Goal: Information Seeking & Learning: Learn about a topic

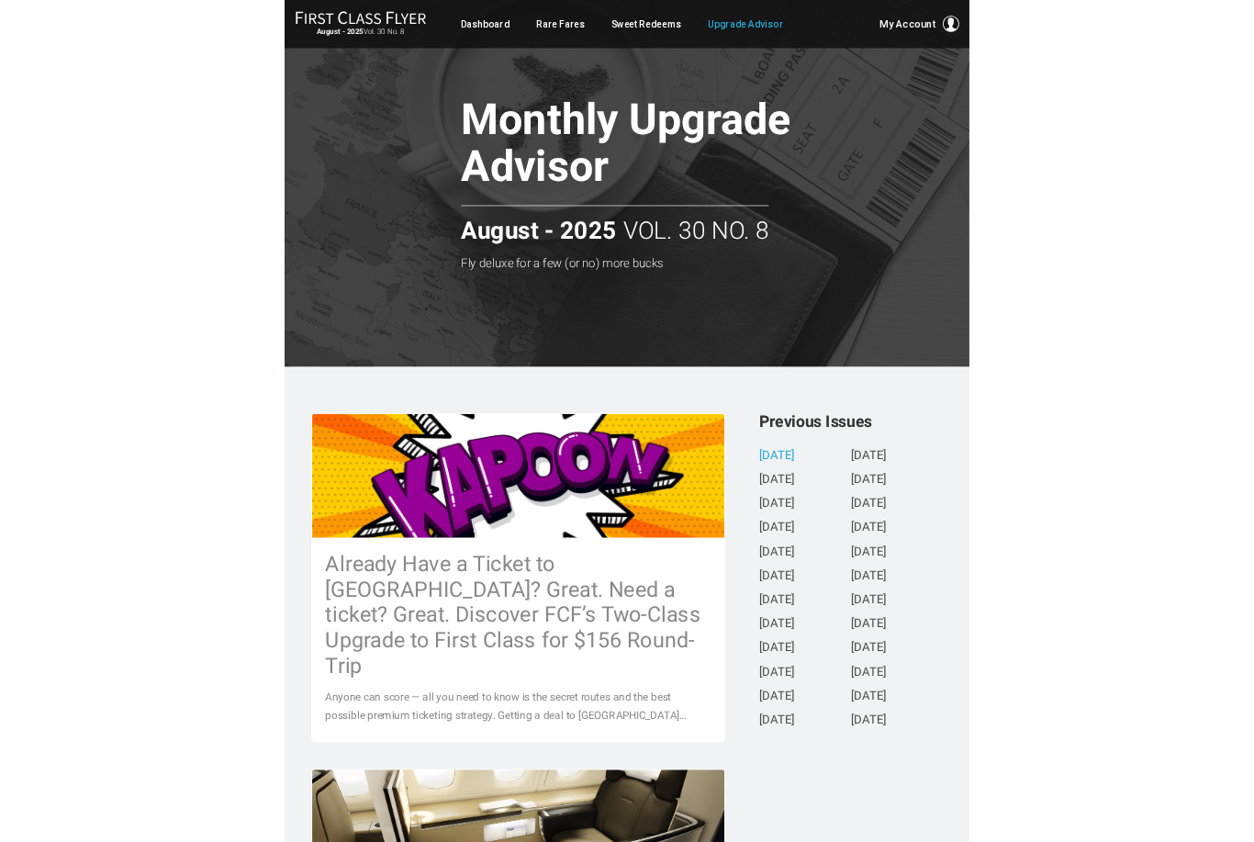
scroll to position [416, 0]
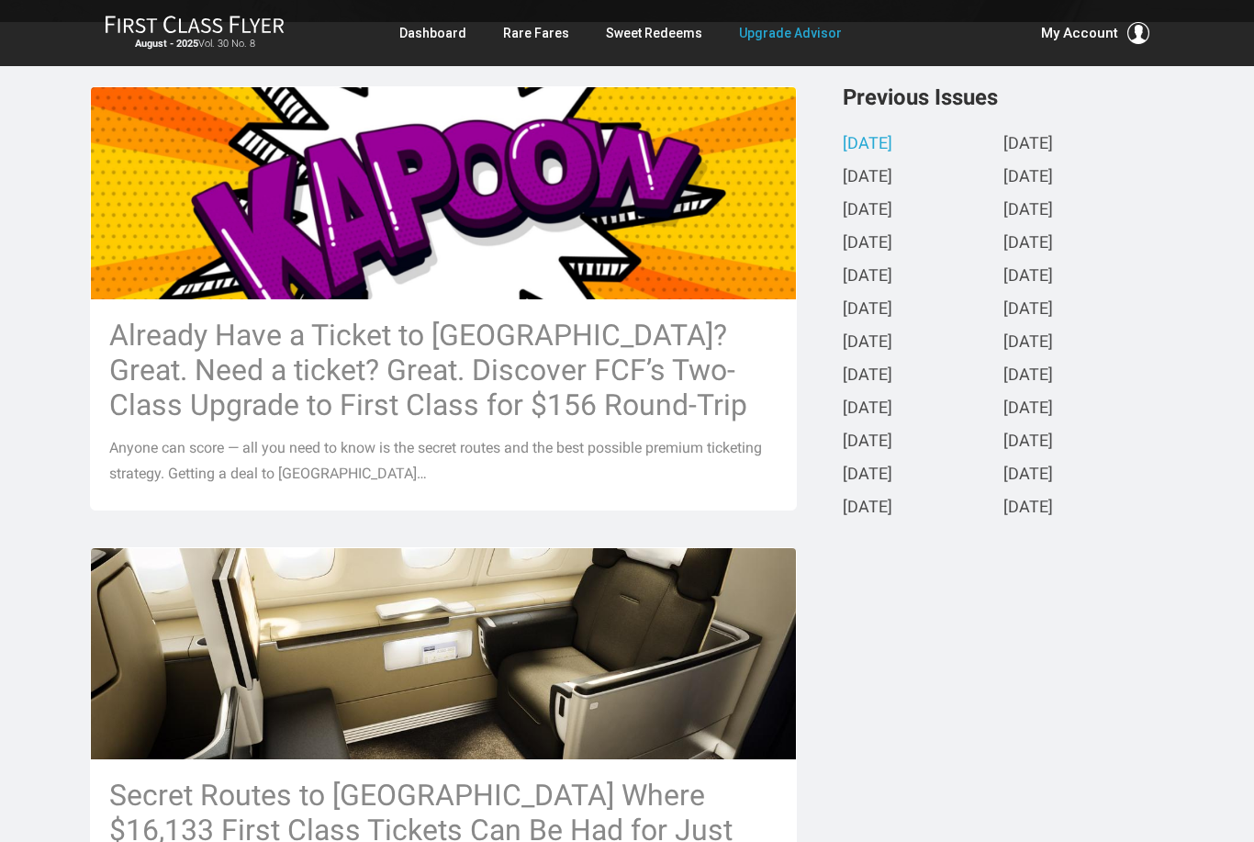
click at [316, 787] on h3 "Secret Routes to [GEOGRAPHIC_DATA] Where $16,133 First Class Tickets Can Be Had…" at bounding box center [443, 847] width 668 height 140
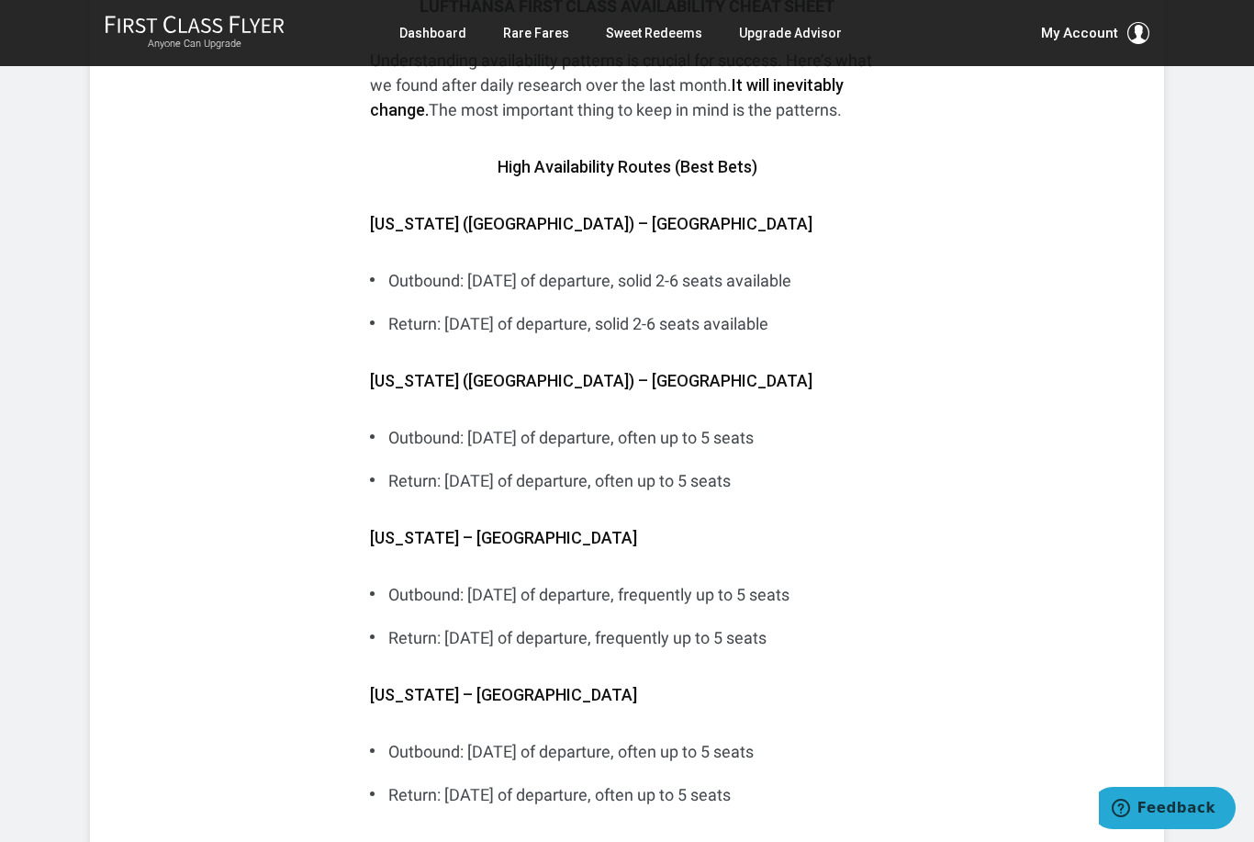
scroll to position [6196, 0]
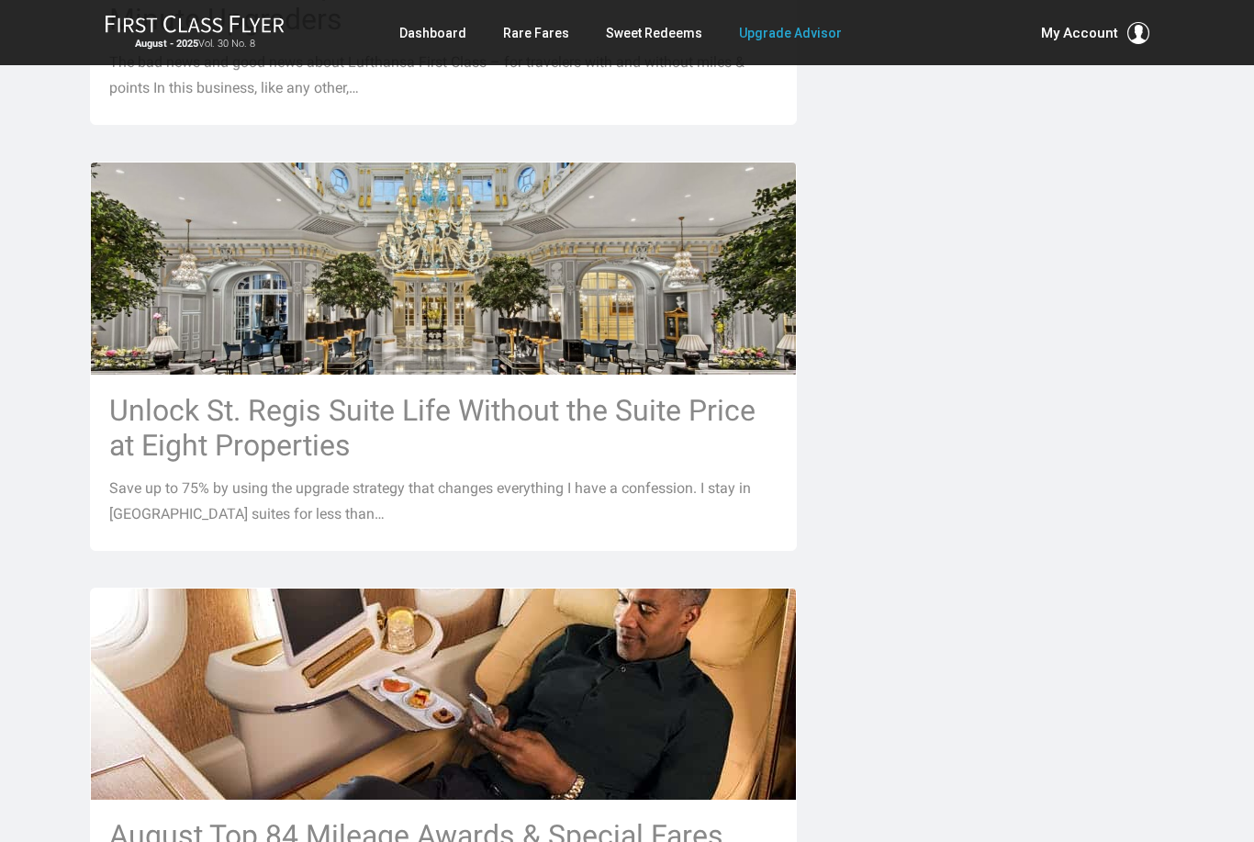
scroll to position [1296, 0]
click at [132, 393] on h3 "Unlock St. Regis Suite Life Without the Suite Price at Eight Properties" at bounding box center [443, 428] width 668 height 70
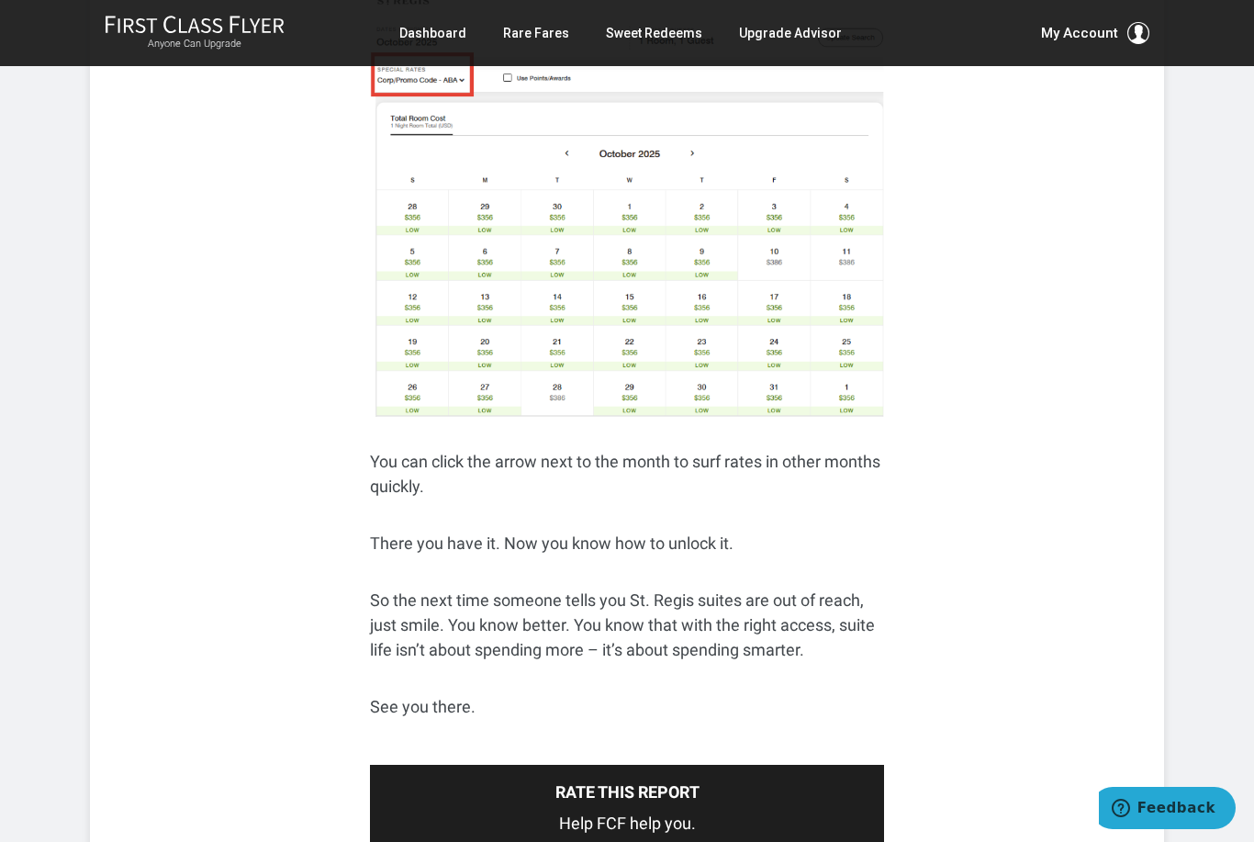
scroll to position [6673, 0]
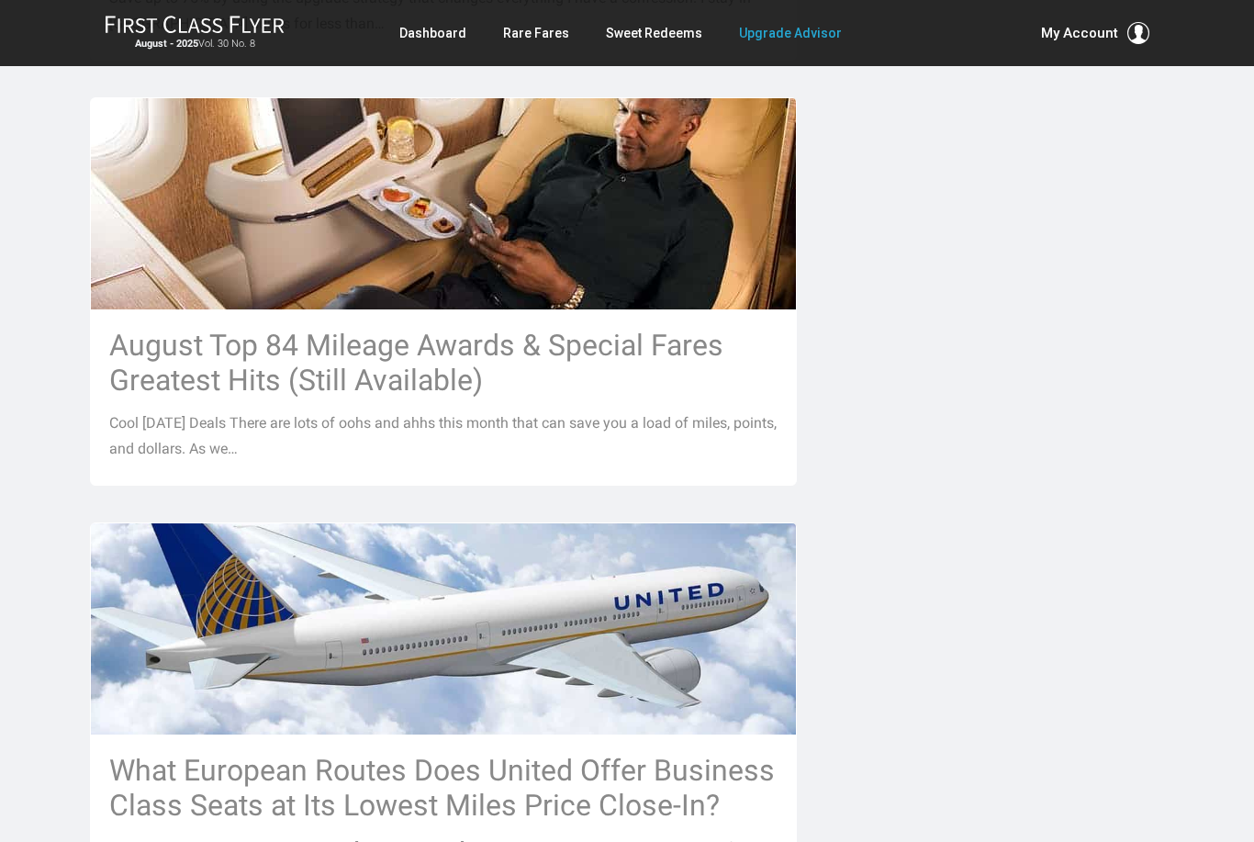
scroll to position [1819, 0]
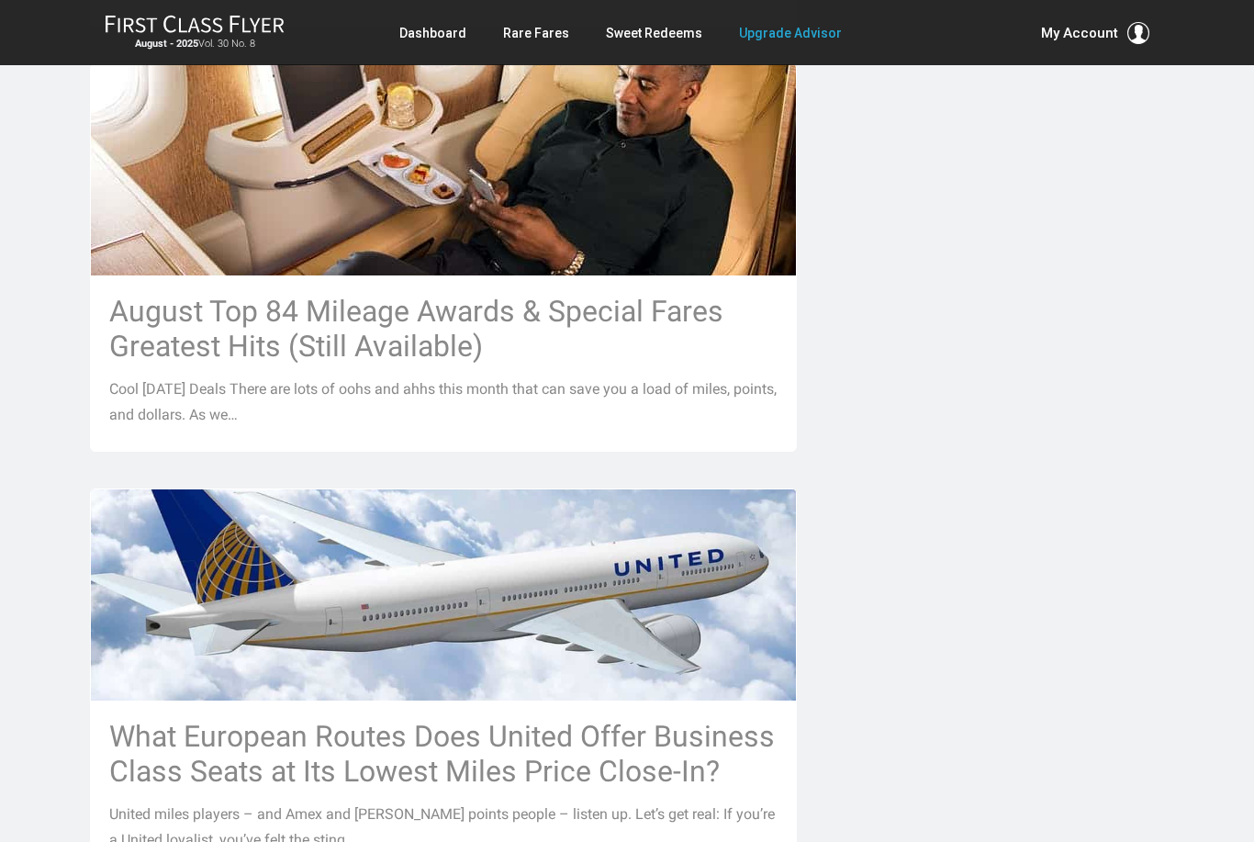
click at [145, 295] on h3 "August Top 84 Mileage Awards & Special Fares Greatest Hits (Still Available)" at bounding box center [443, 330] width 668 height 70
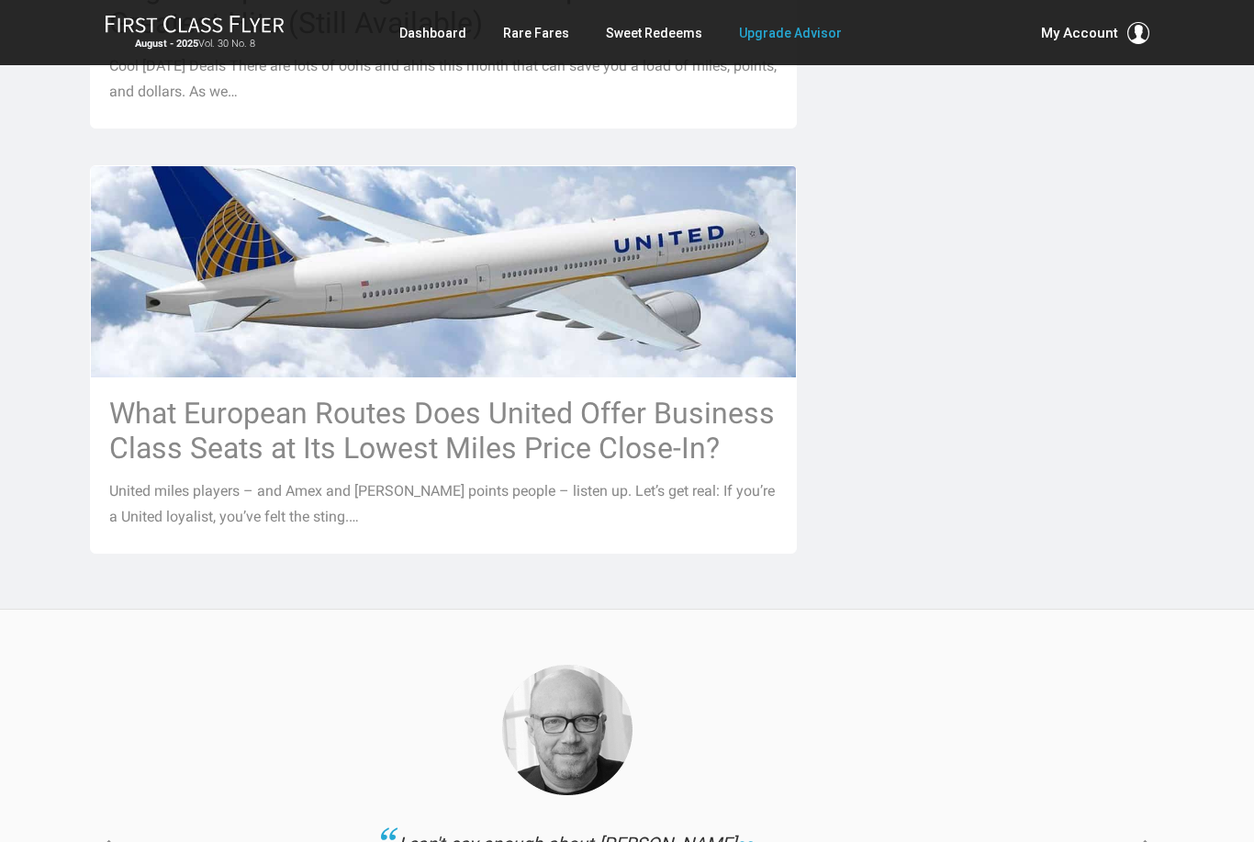
scroll to position [2143, 0]
click at [160, 396] on h3 "What European Routes Does United Offer Business Class Seats at Its Lowest Miles…" at bounding box center [443, 431] width 668 height 70
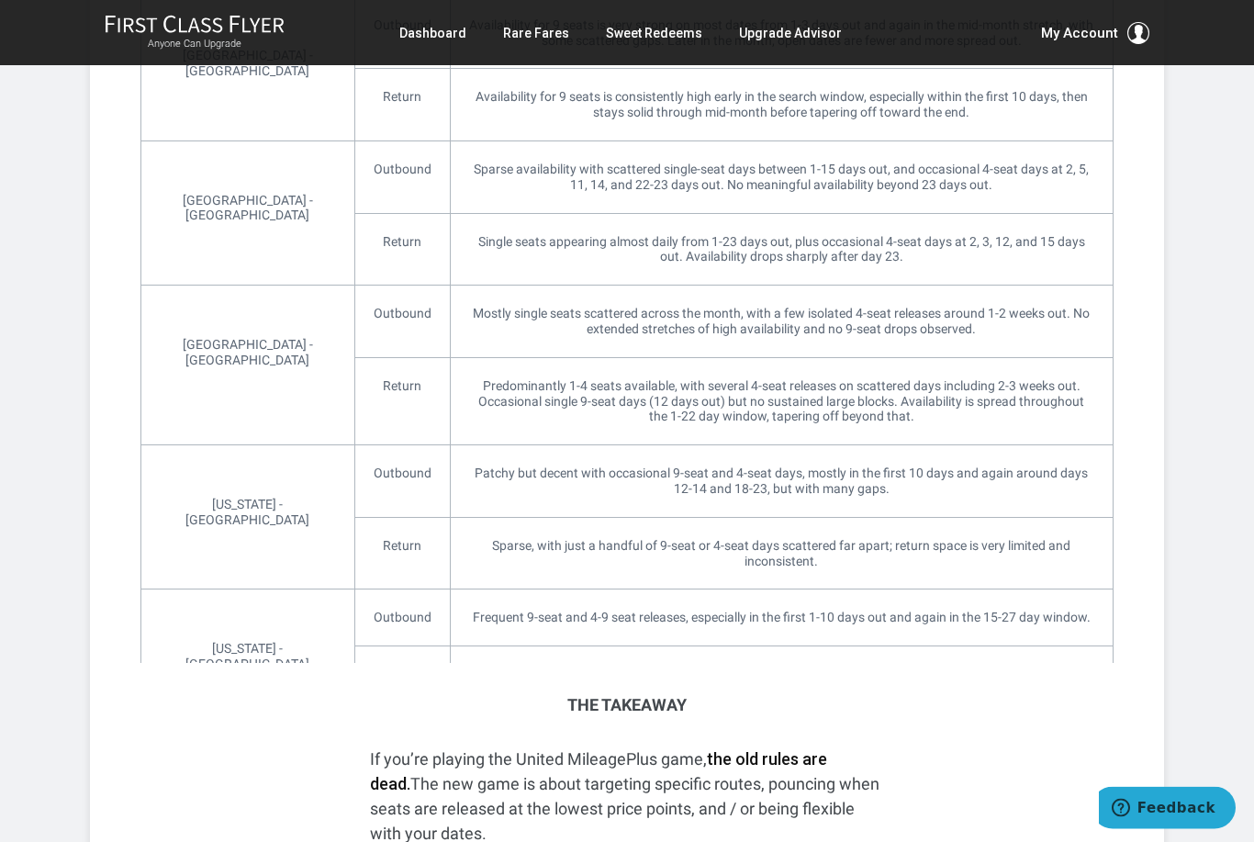
scroll to position [2775, 0]
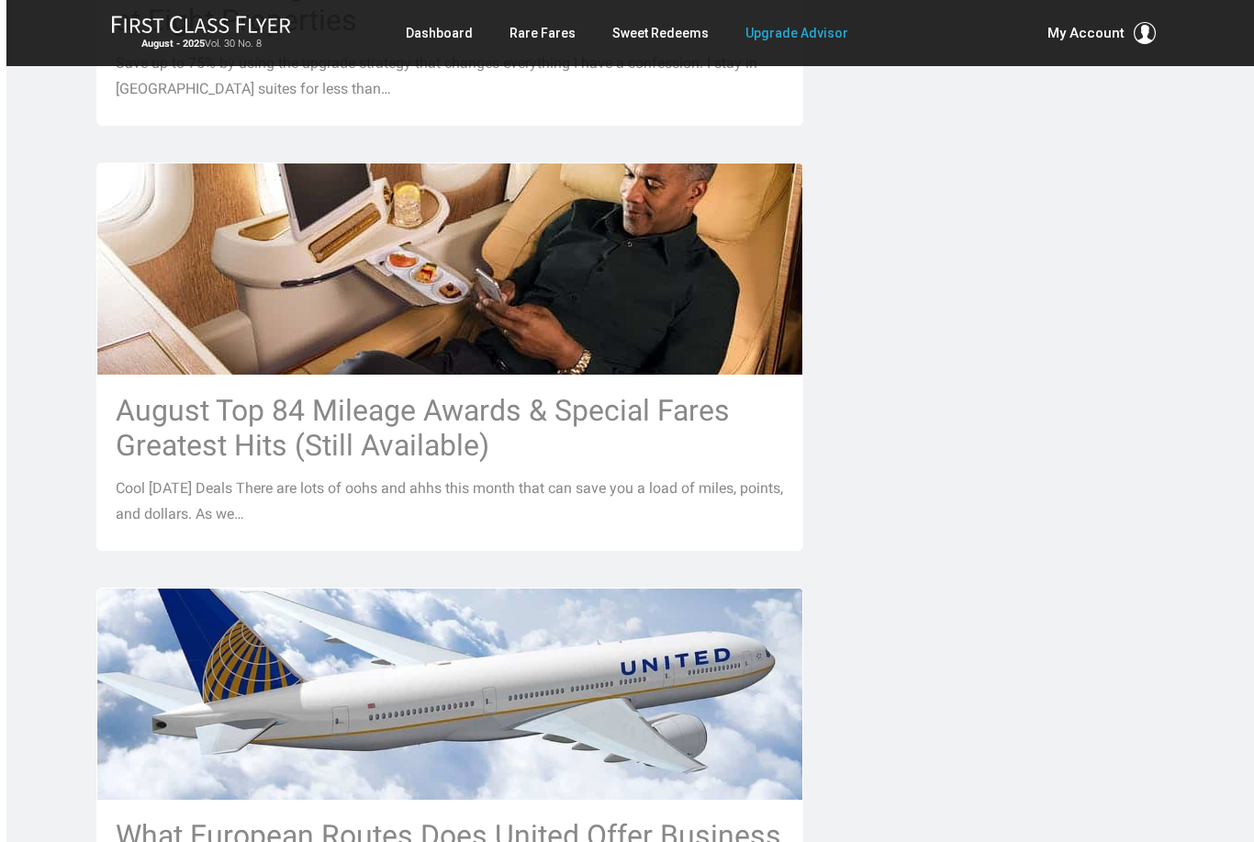
scroll to position [1719, 0]
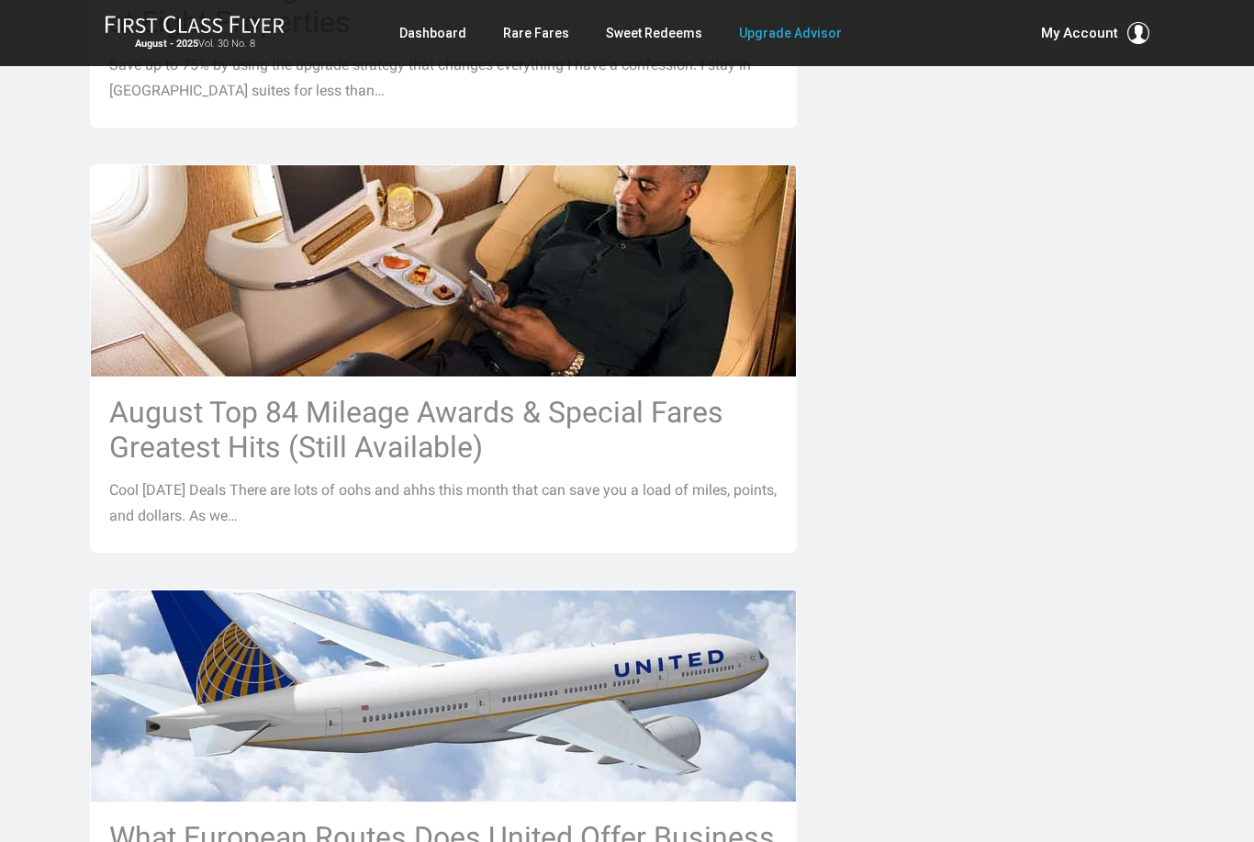
click at [151, 395] on h3 "August Top 84 Mileage Awards & Special Fares Greatest Hits (Still Available)" at bounding box center [443, 430] width 668 height 70
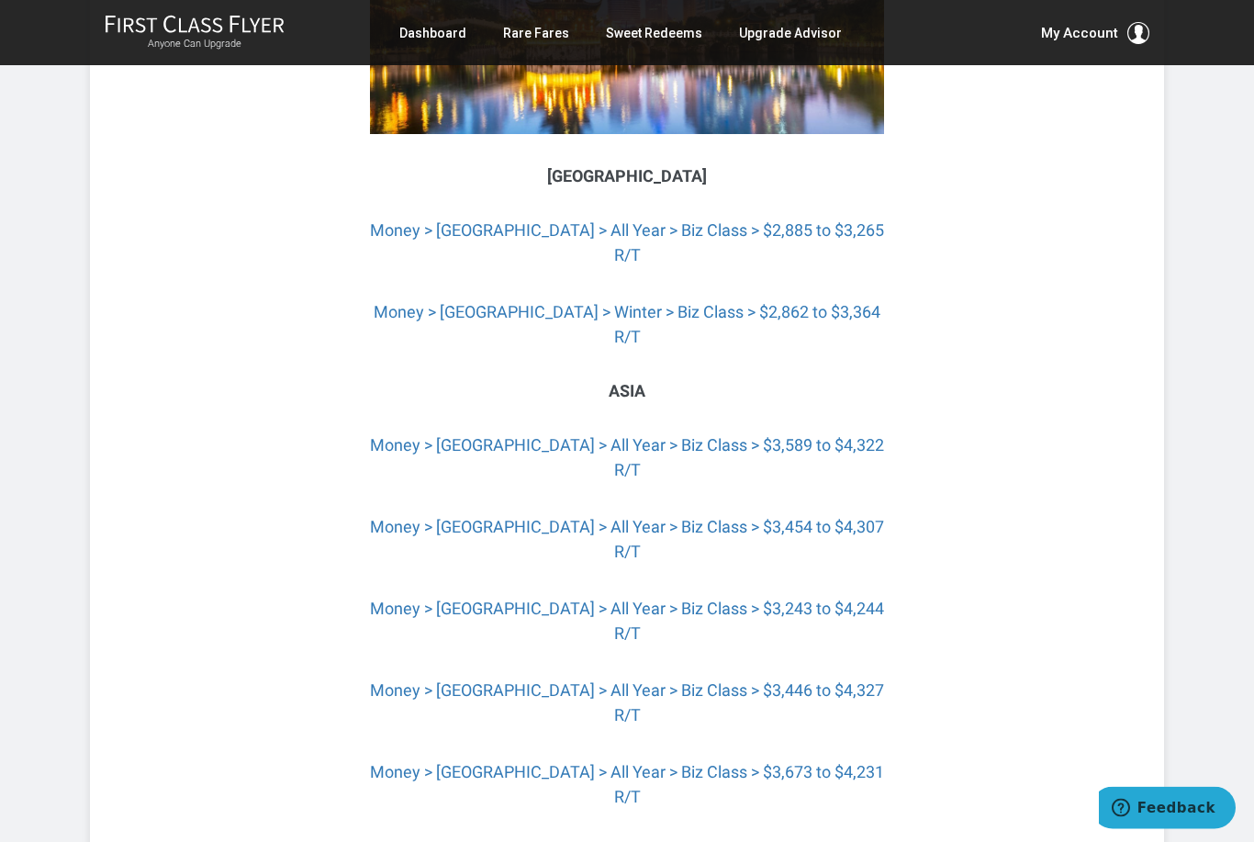
scroll to position [3999, 0]
click at [188, 604] on div "Share: Share Tweet Cool August 2025 Deals There are lots of oohs and ahhs this …" at bounding box center [627, 645] width 1074 height 8464
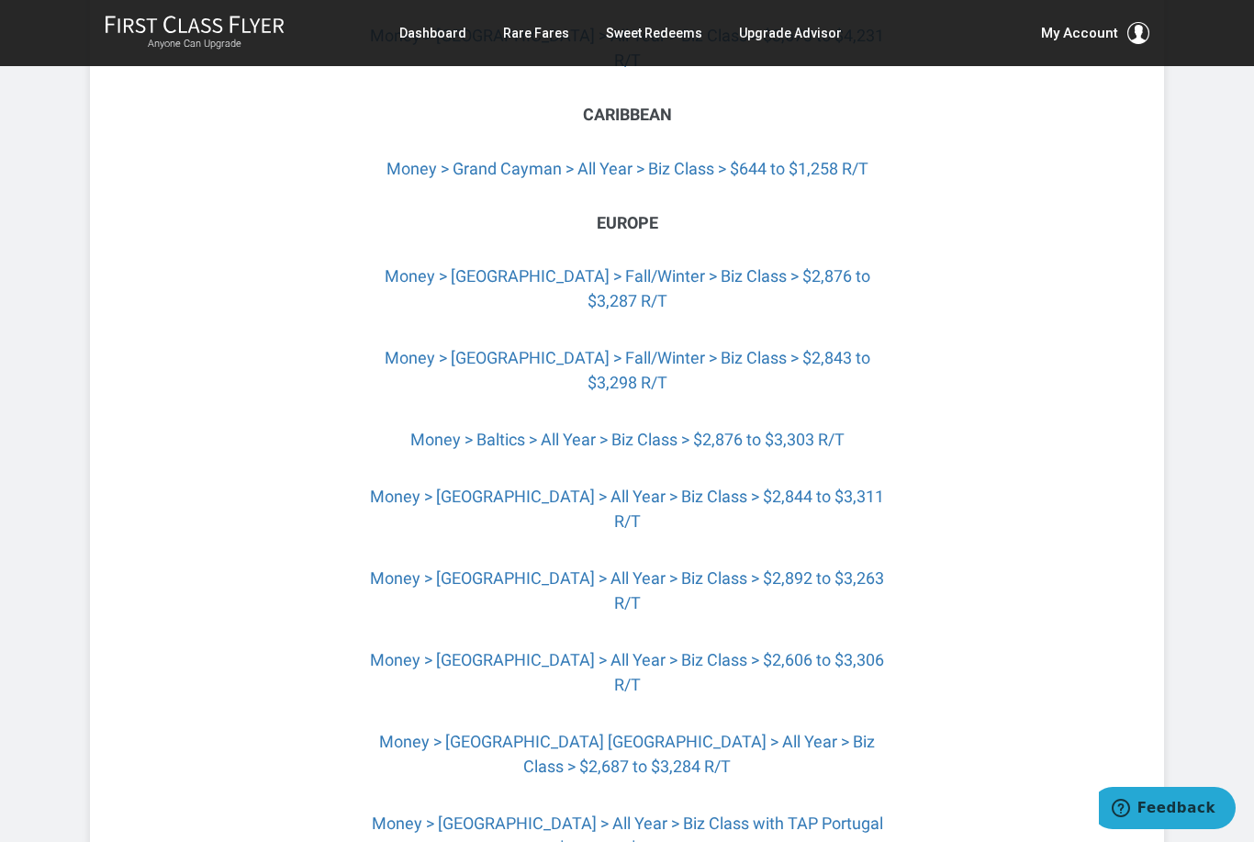
scroll to position [4734, 0]
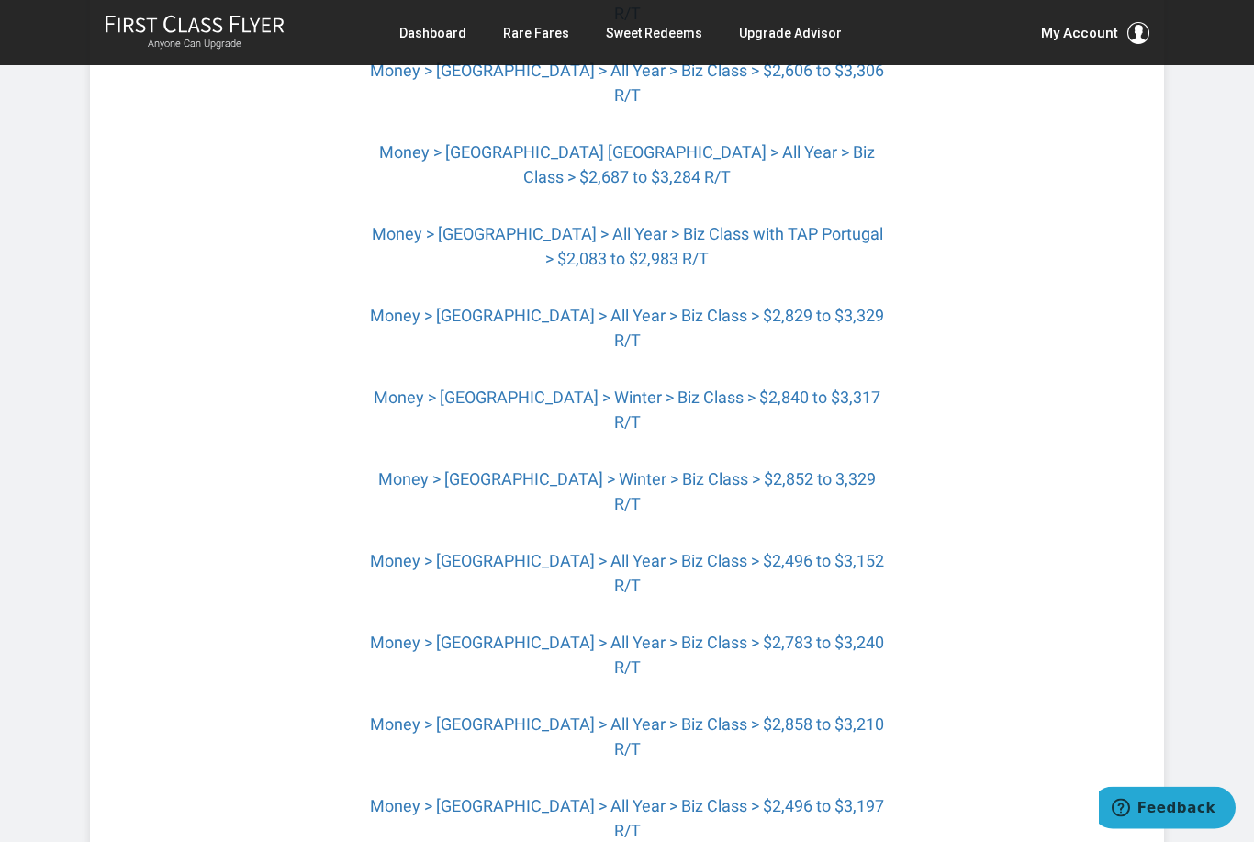
scroll to position [5349, 0]
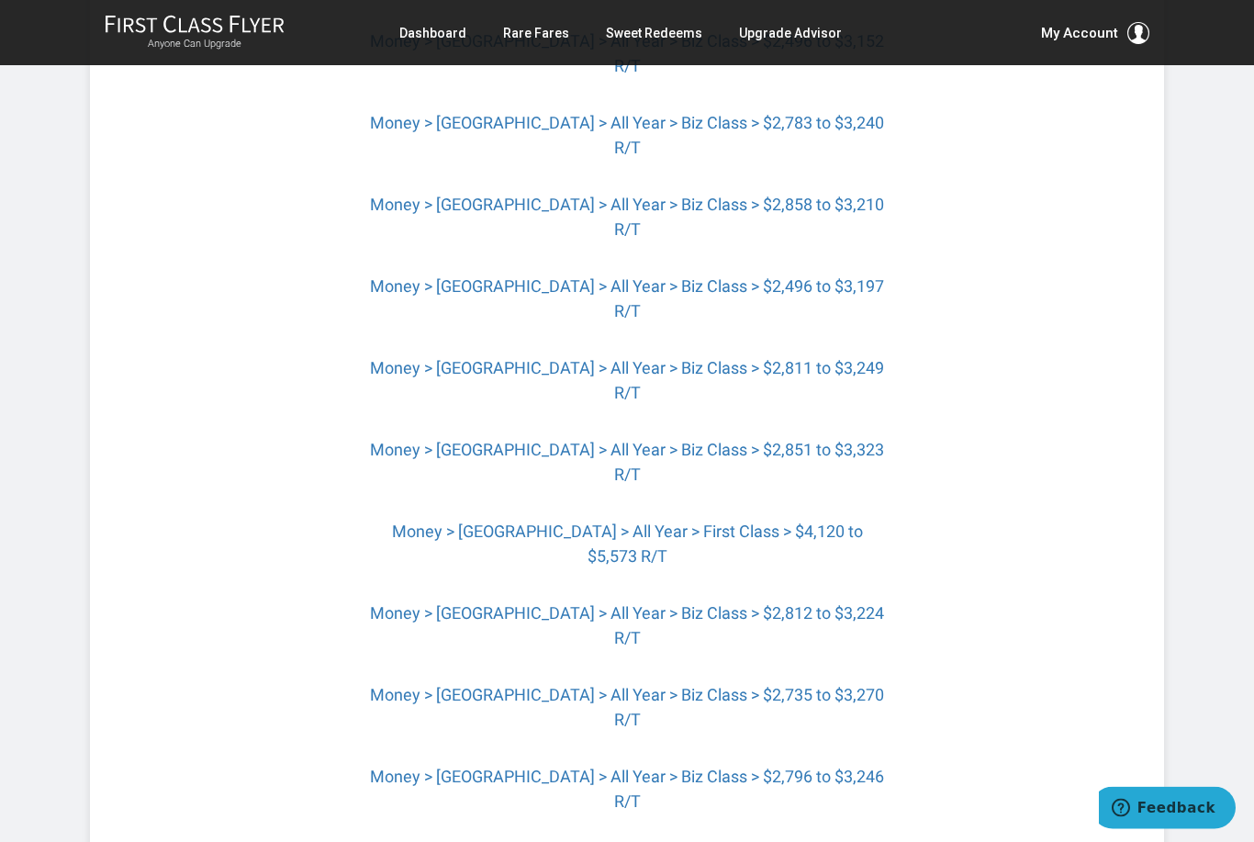
scroll to position [5844, 0]
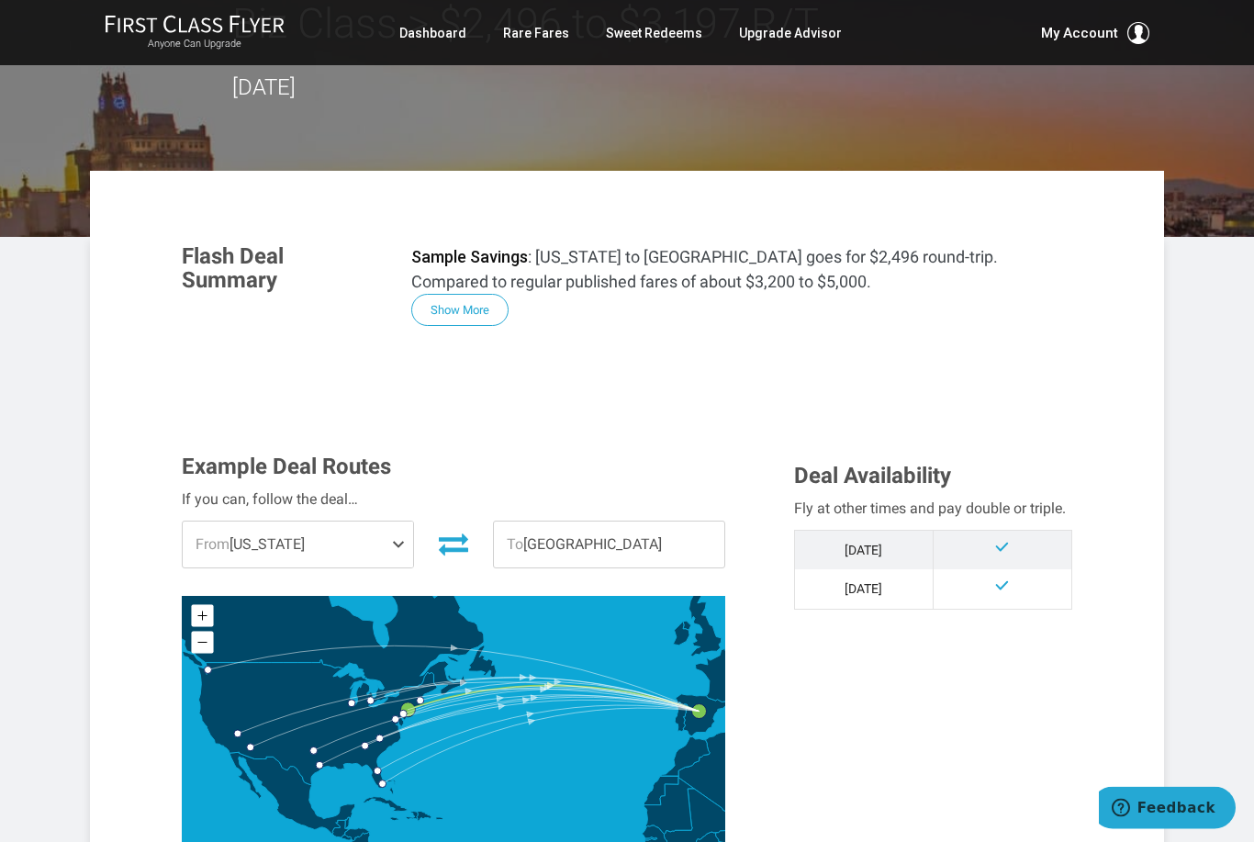
scroll to position [151, 0]
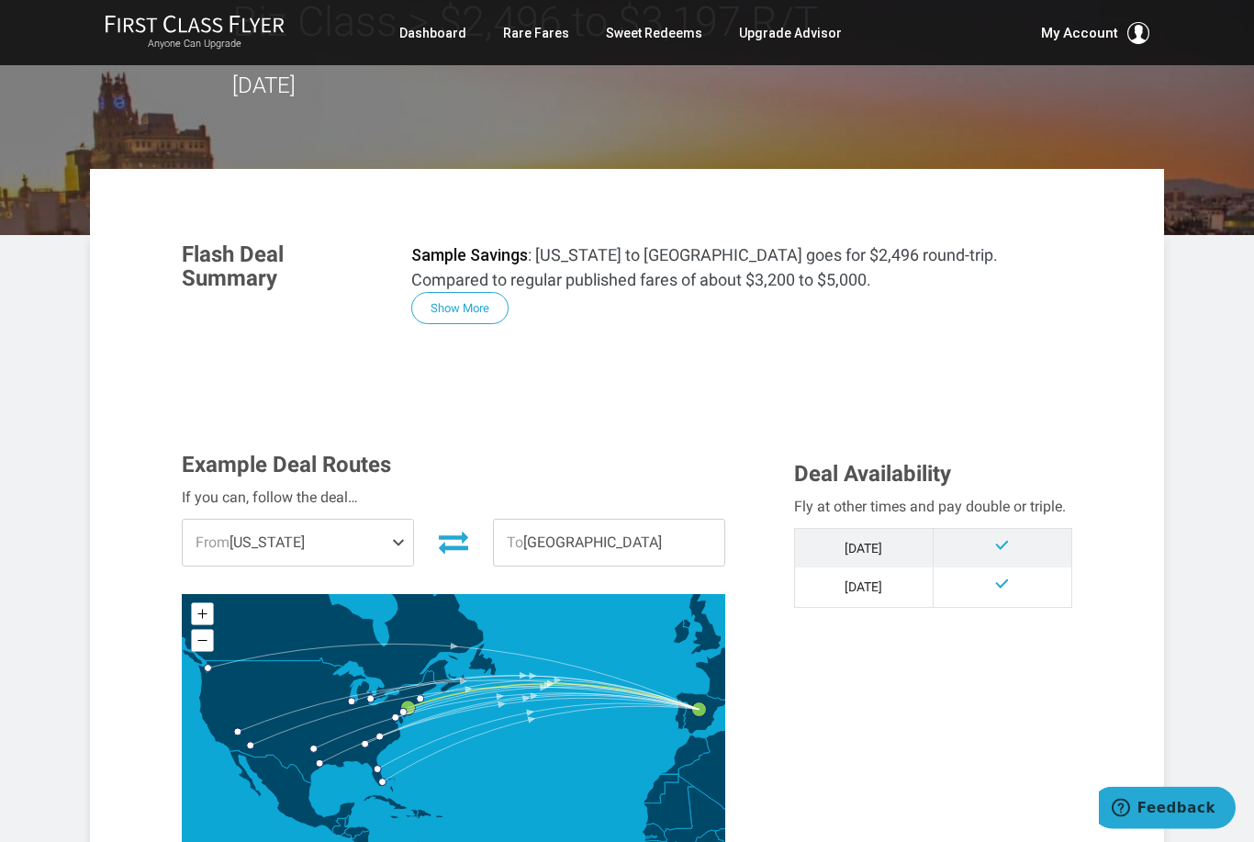
click at [217, 551] on span "From New York" at bounding box center [298, 543] width 230 height 46
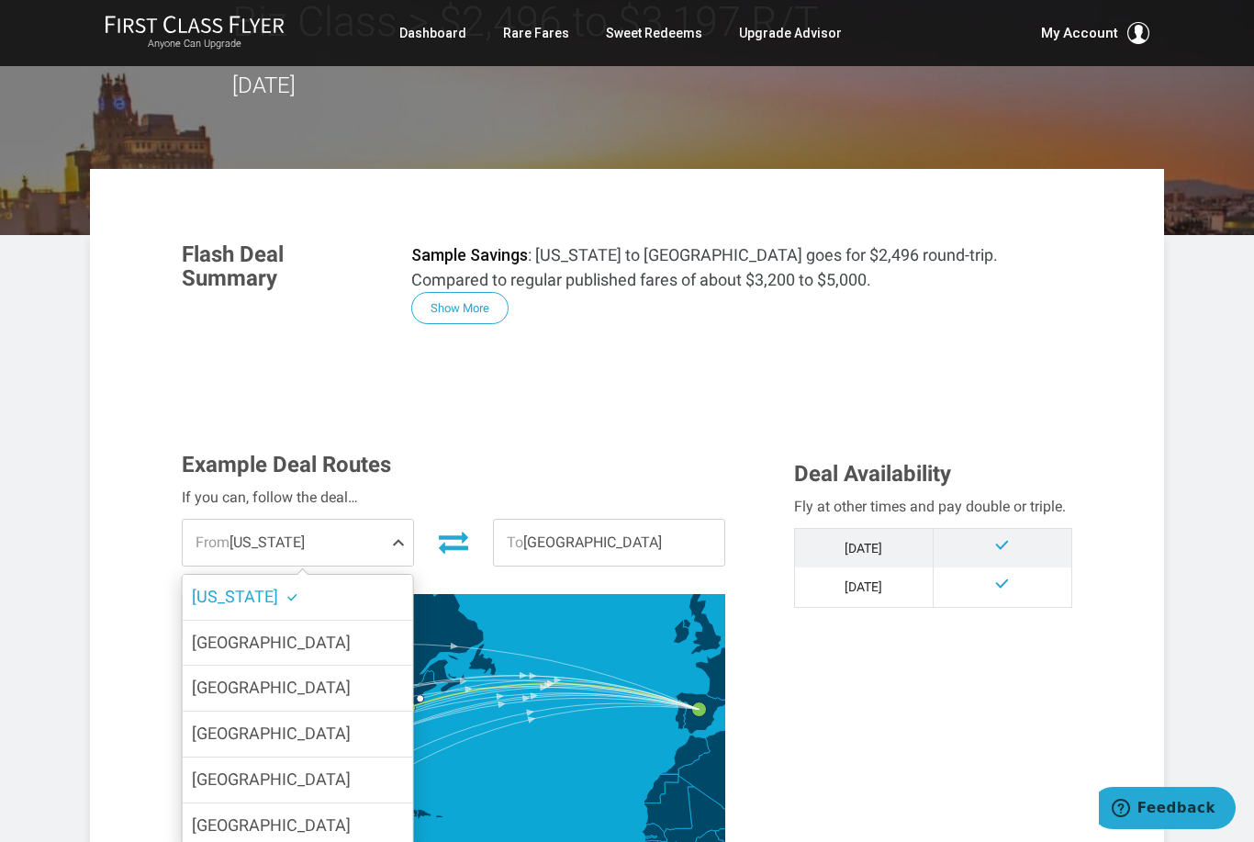
click at [204, 769] on span "[GEOGRAPHIC_DATA]" at bounding box center [271, 778] width 159 height 19
click at [0, 0] on input "[GEOGRAPHIC_DATA]" at bounding box center [0, 0] width 0 height 0
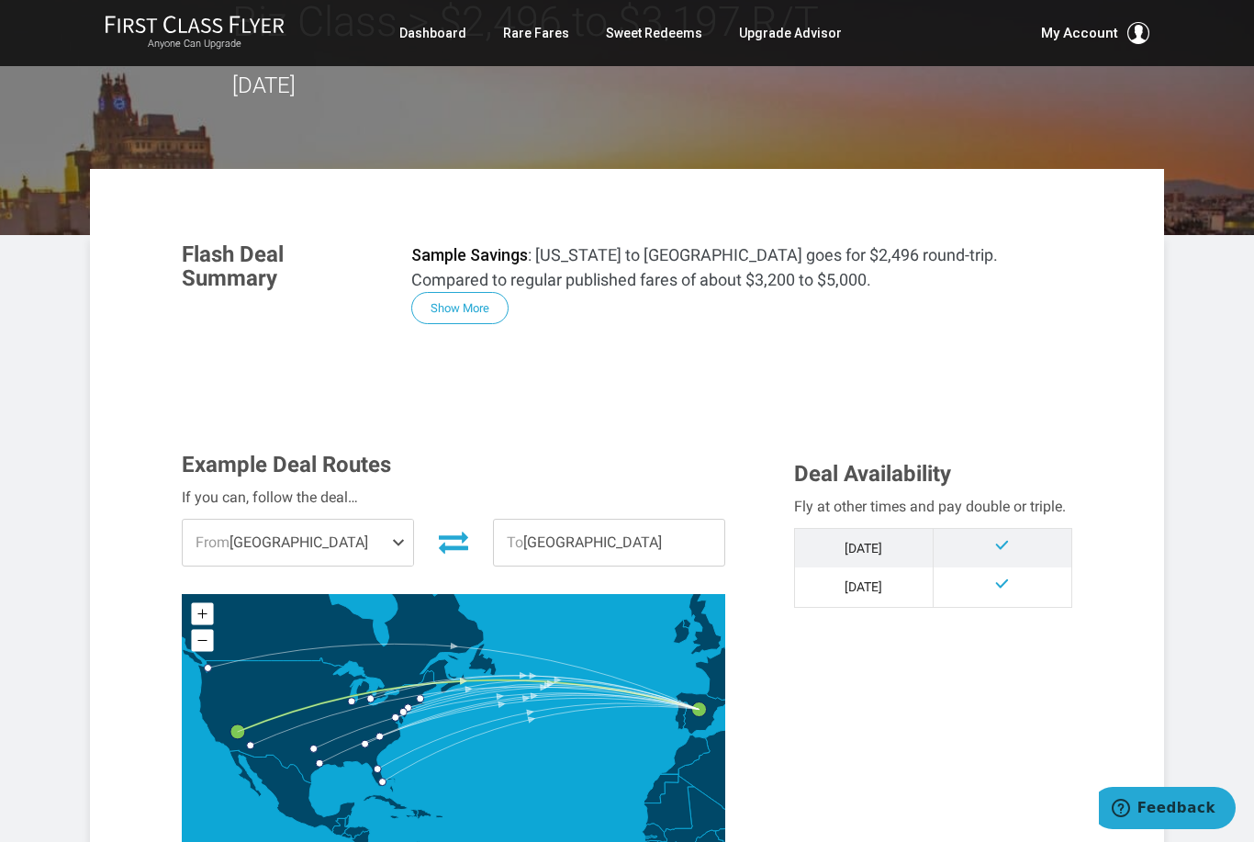
click at [240, 537] on span "From Las Vegas" at bounding box center [298, 543] width 230 height 46
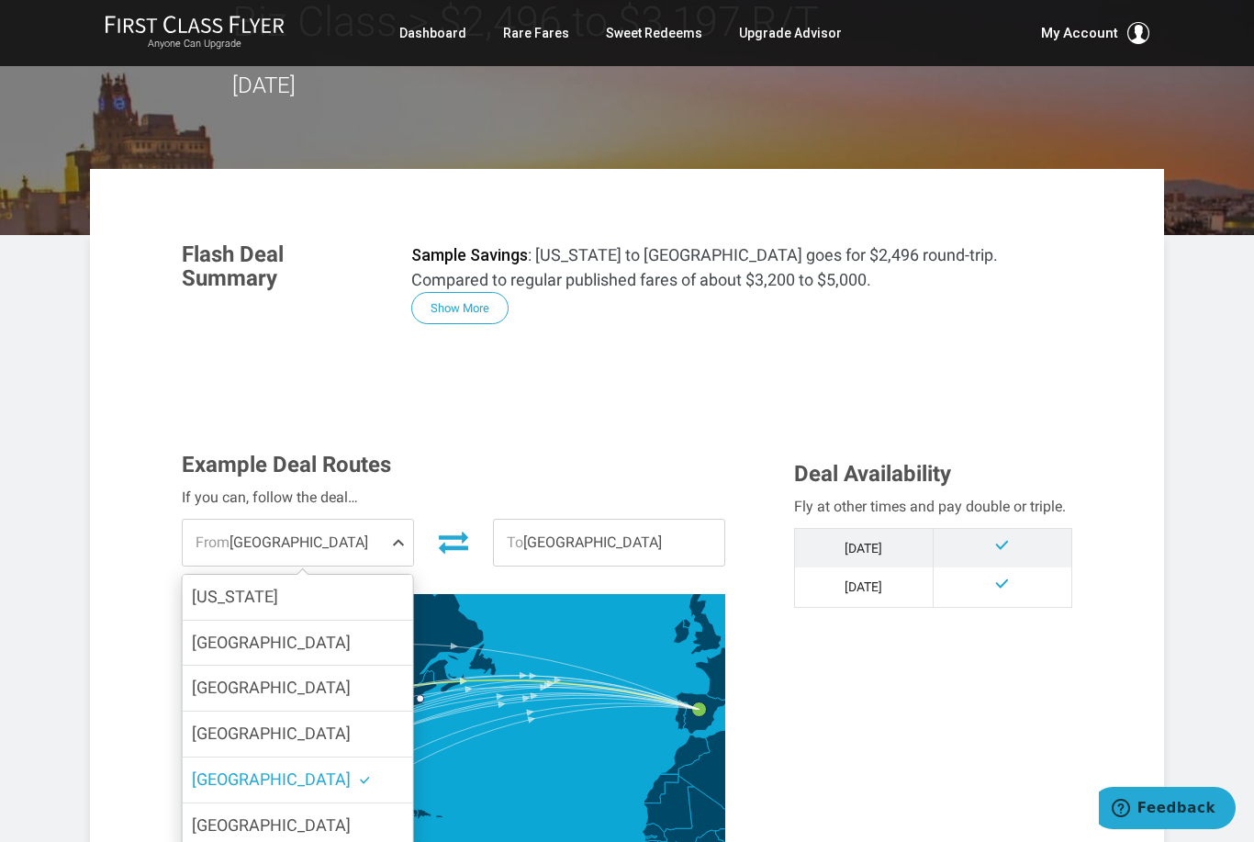
click at [198, 818] on span "[GEOGRAPHIC_DATA]" at bounding box center [271, 824] width 159 height 19
click at [0, 0] on input "[GEOGRAPHIC_DATA]" at bounding box center [0, 0] width 0 height 0
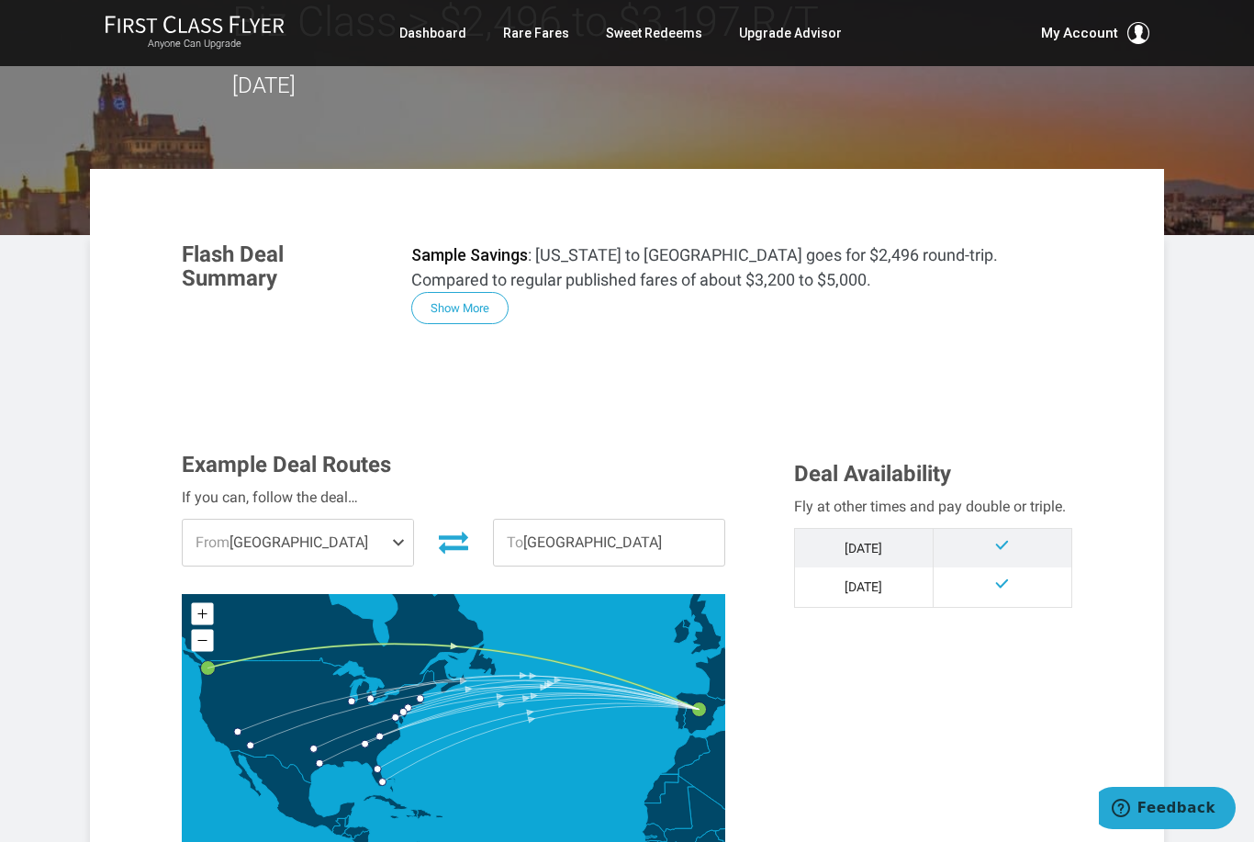
click at [230, 552] on span "From Seattle" at bounding box center [298, 543] width 230 height 46
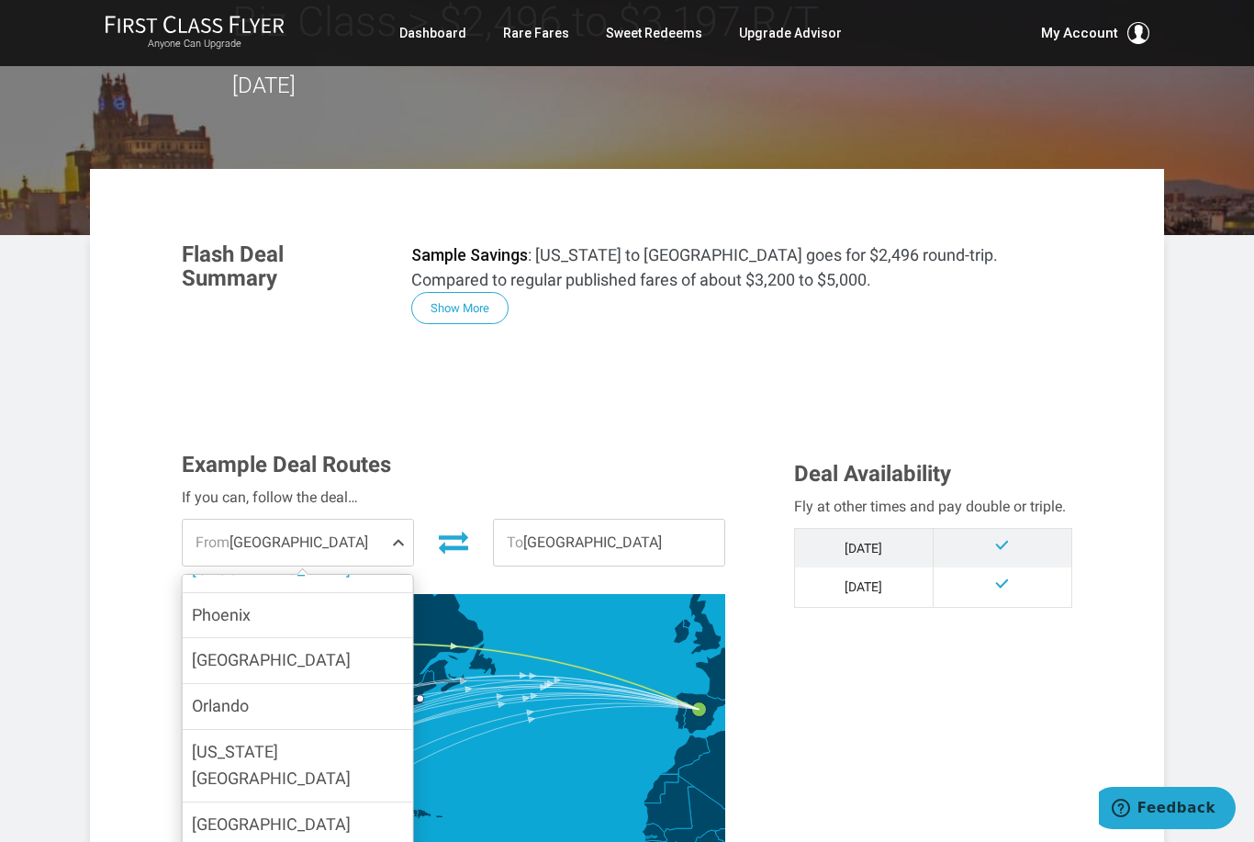
scroll to position [248, 0]
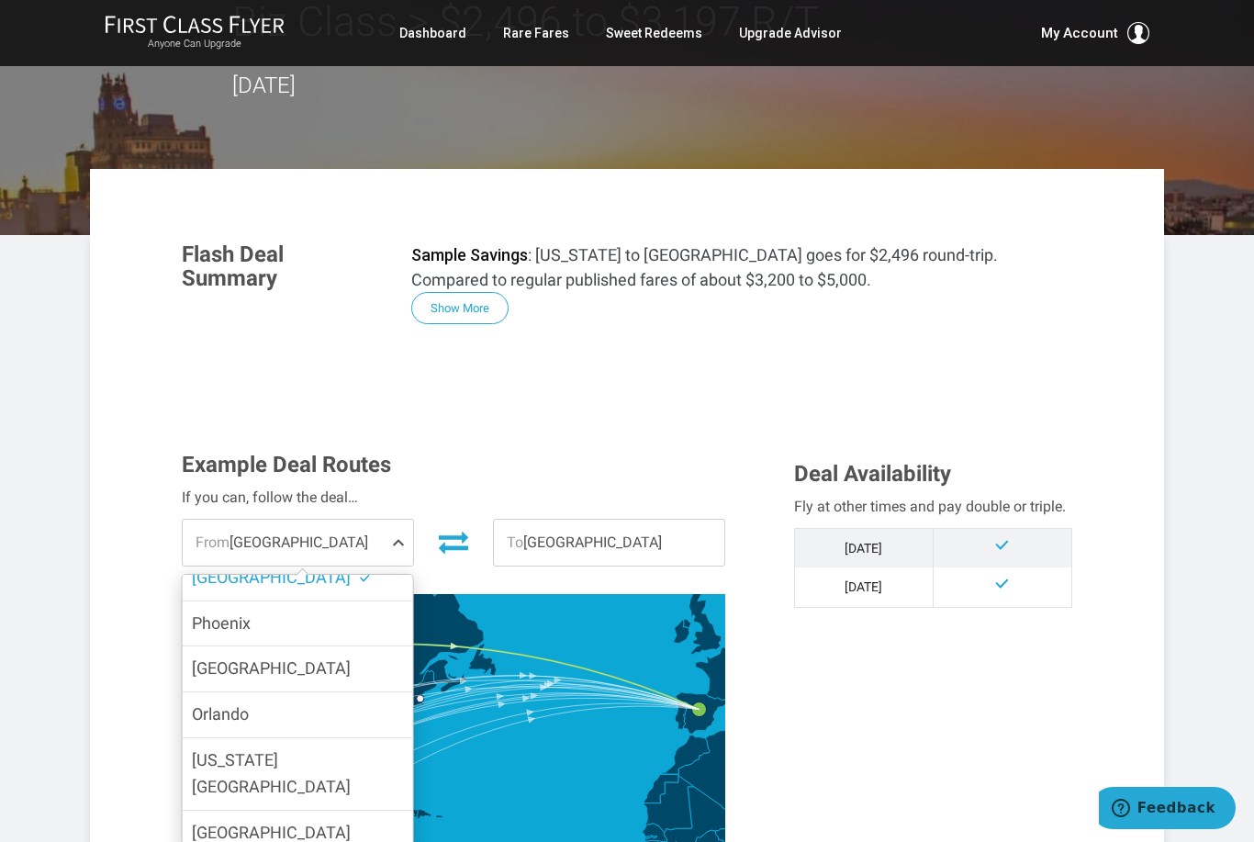
click at [201, 626] on span "Phoenix" at bounding box center [221, 622] width 59 height 19
click at [0, 0] on input "Phoenix" at bounding box center [0, 0] width 0 height 0
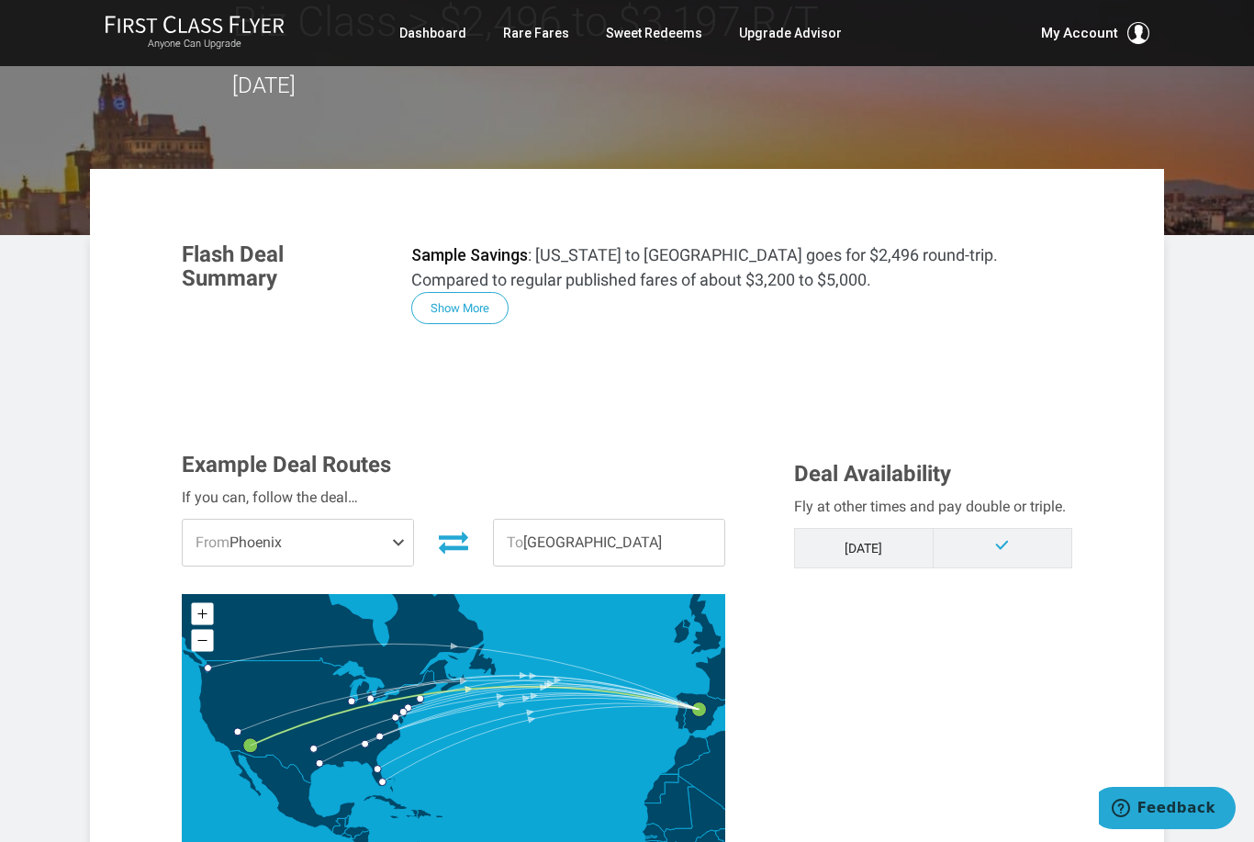
click at [212, 548] on span "From" at bounding box center [213, 541] width 34 height 17
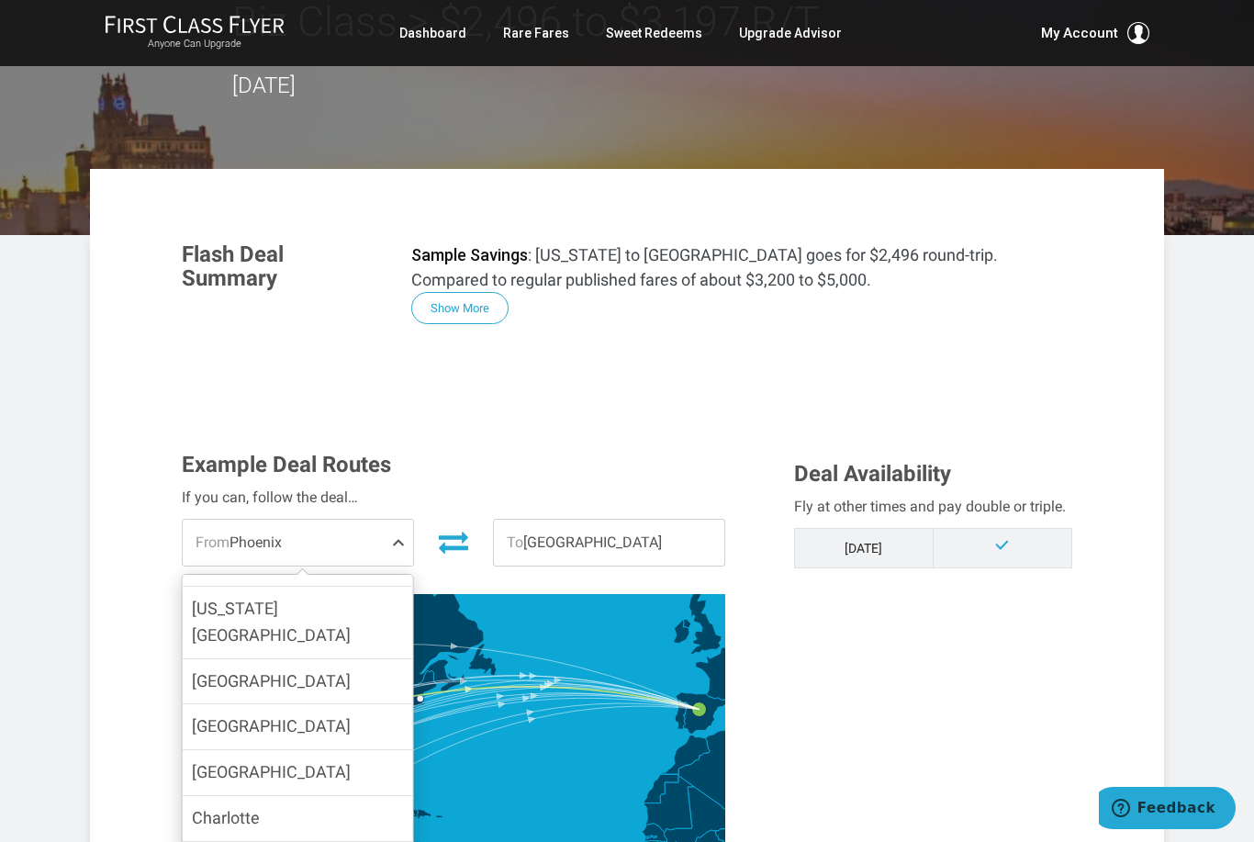
scroll to position [398, 0]
click at [199, 717] on span "Dallas" at bounding box center [271, 726] width 159 height 19
click at [0, 0] on input "Dallas" at bounding box center [0, 0] width 0 height 0
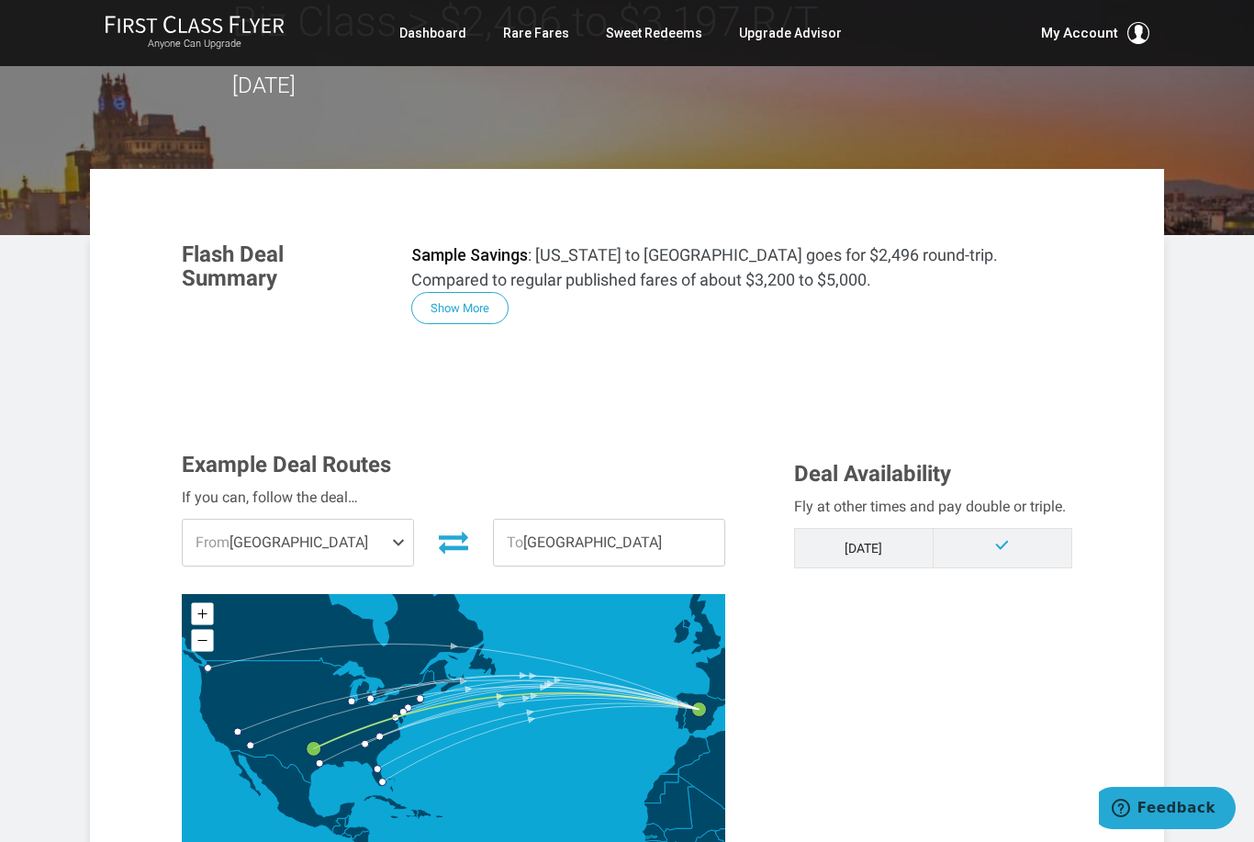
click at [200, 542] on span "From" at bounding box center [213, 541] width 34 height 17
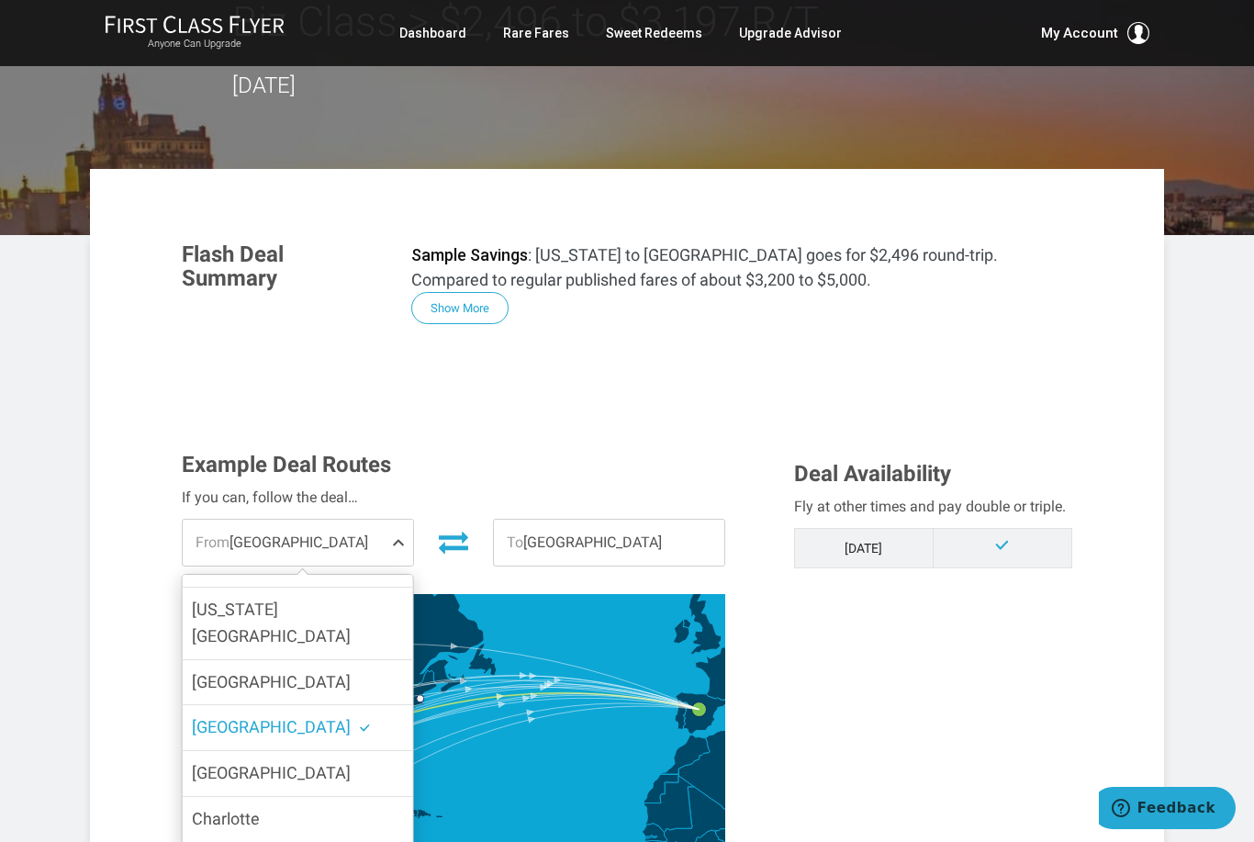
click at [0, 0] on input "[GEOGRAPHIC_DATA]" at bounding box center [0, 0] width 0 height 0
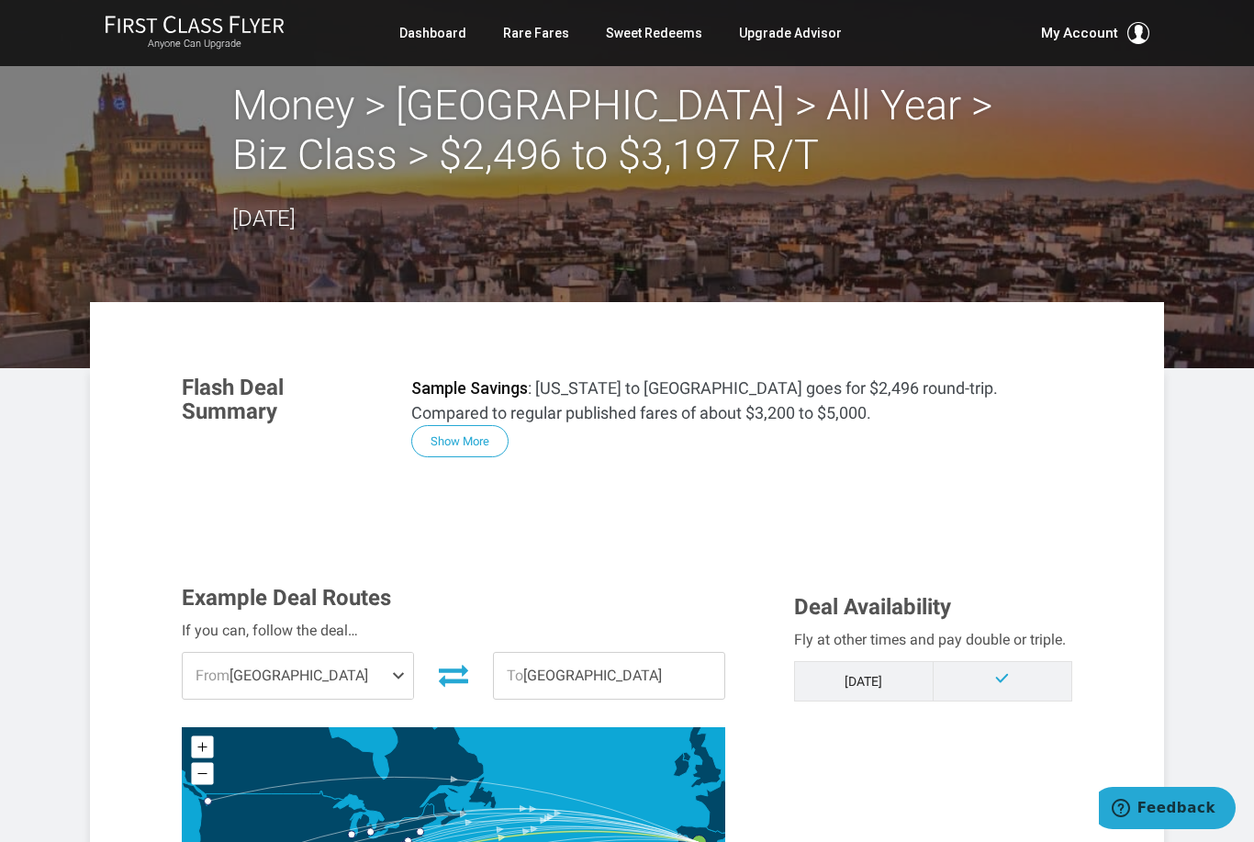
scroll to position [10, 0]
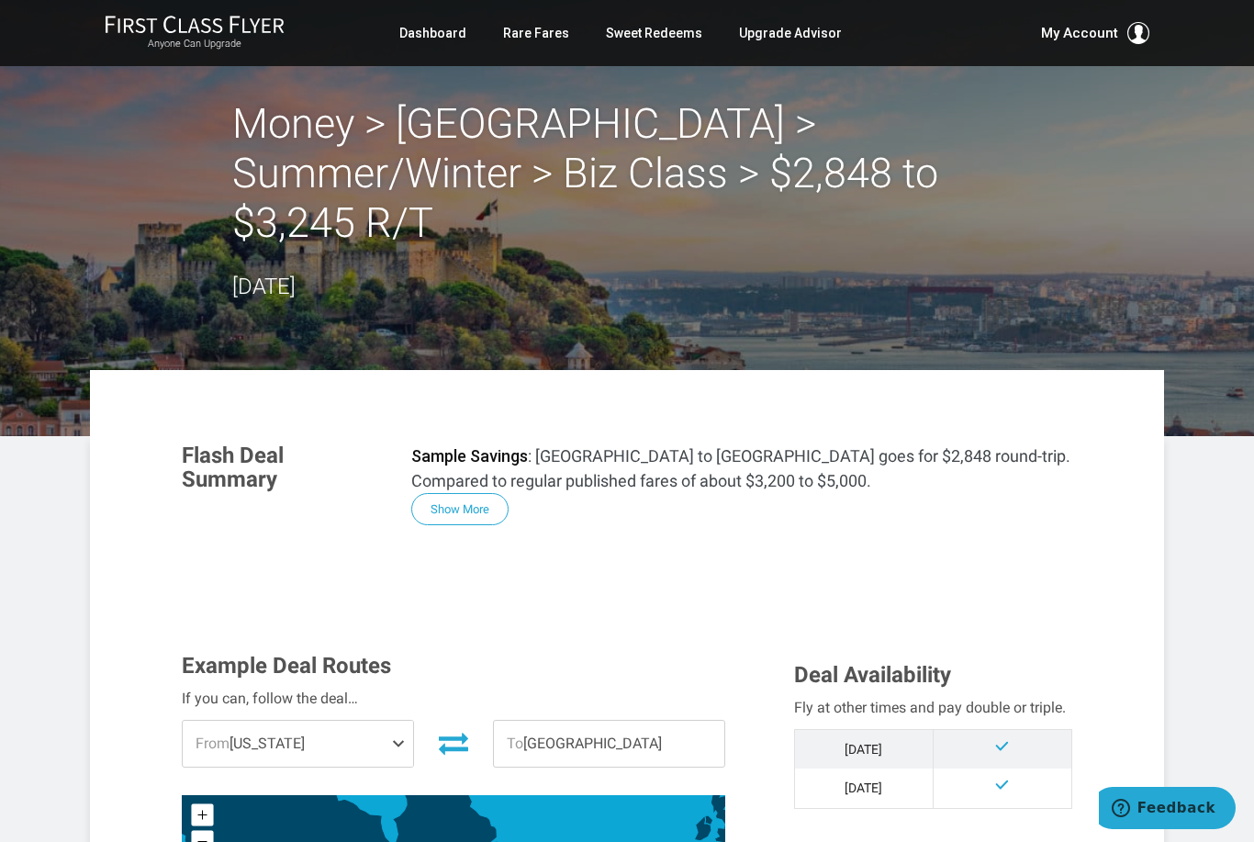
click at [212, 734] on span "From" at bounding box center [213, 742] width 34 height 17
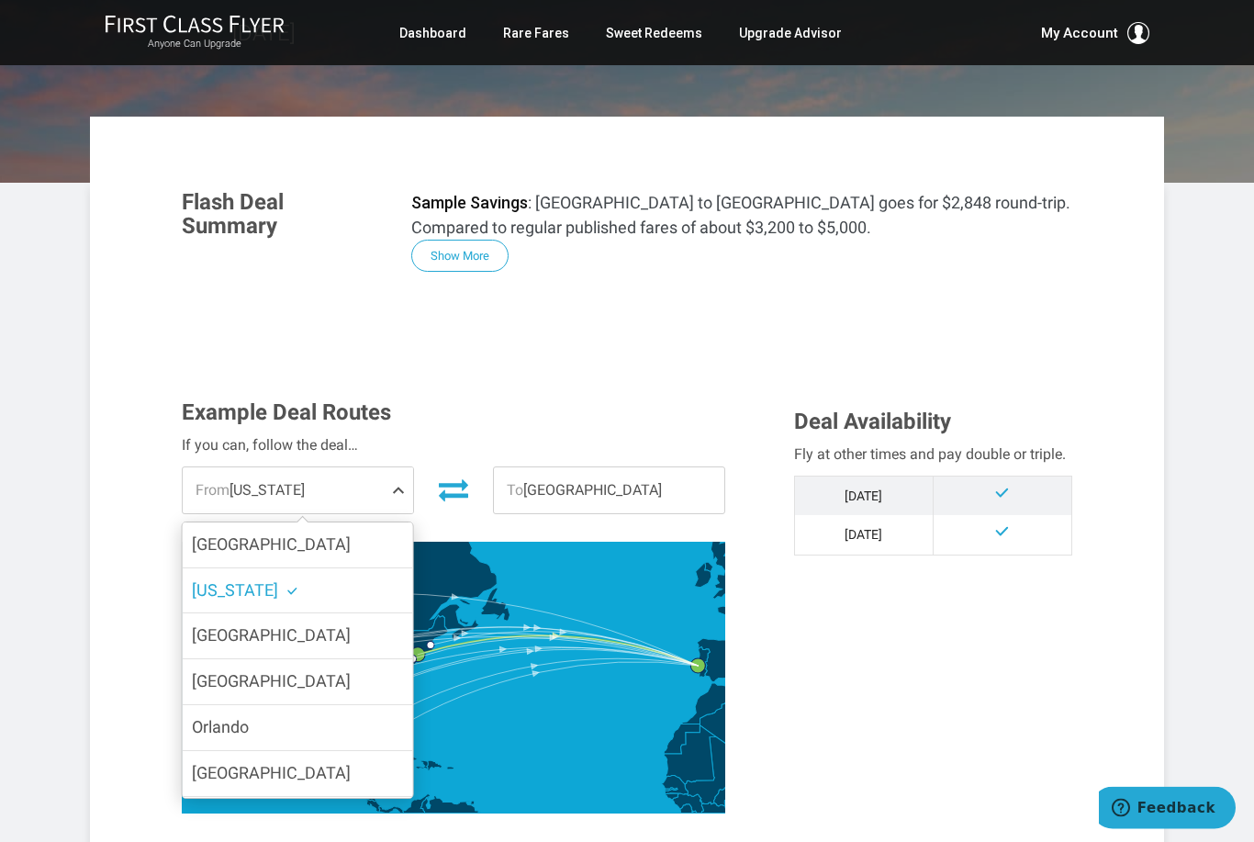
scroll to position [375, 0]
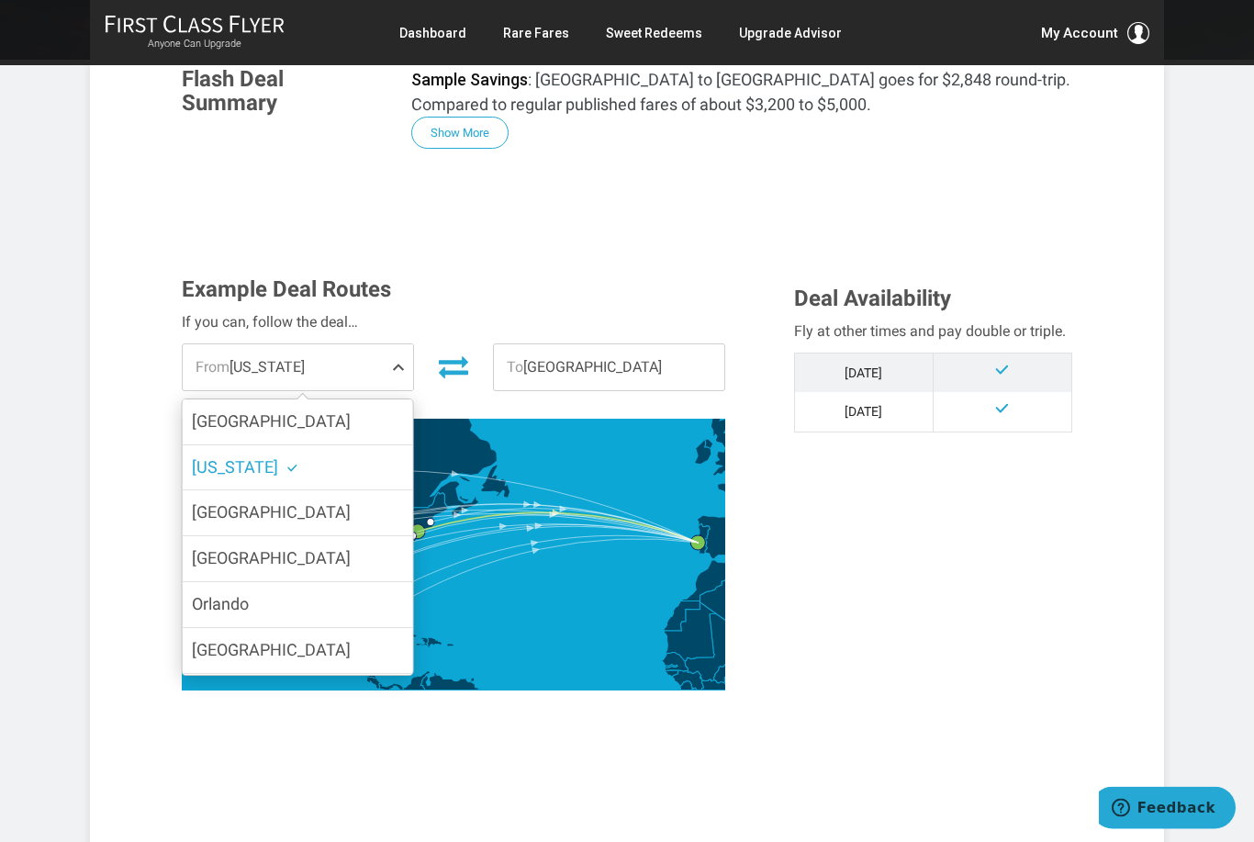
click at [219, 638] on span "[GEOGRAPHIC_DATA]" at bounding box center [271, 651] width 159 height 27
click at [0, 0] on input "[GEOGRAPHIC_DATA]" at bounding box center [0, 0] width 0 height 0
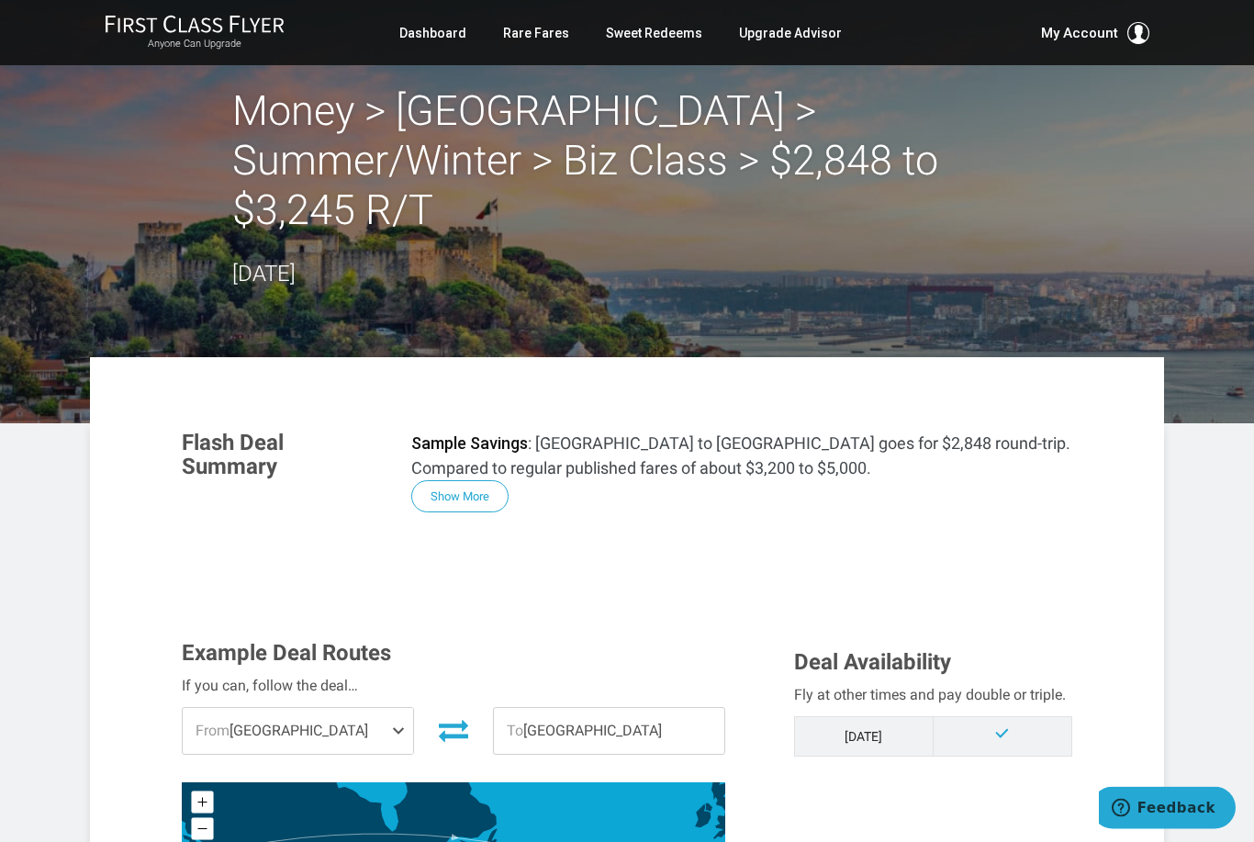
scroll to position [0, 0]
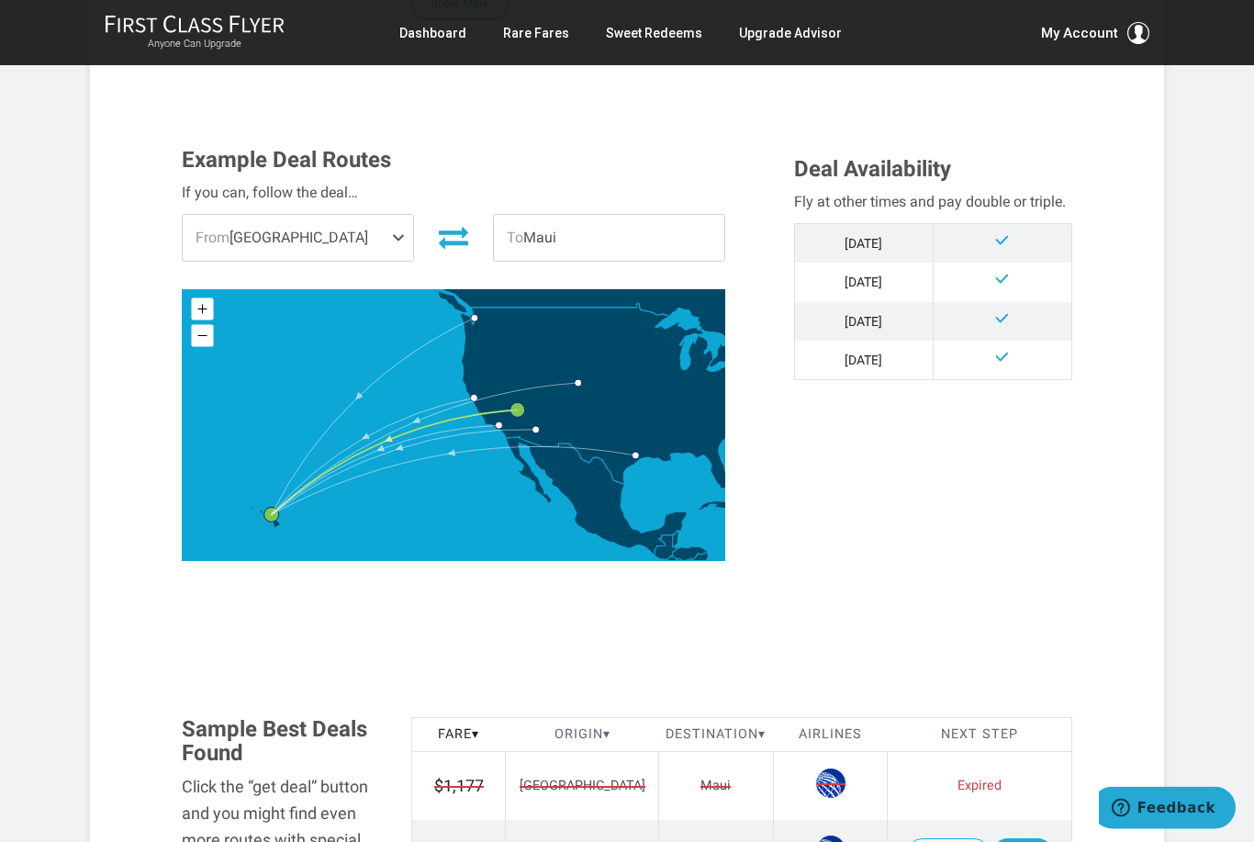
scroll to position [493, 0]
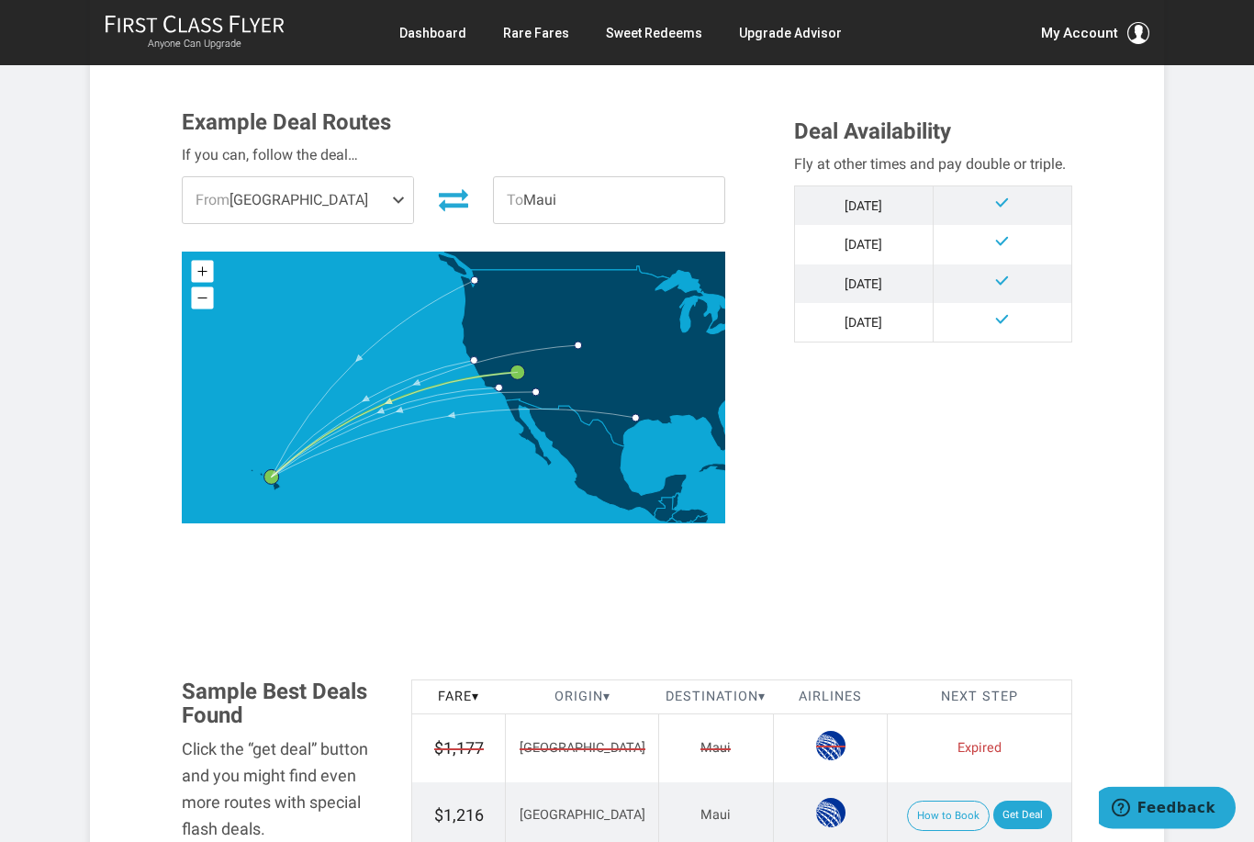
click at [1013, 807] on link "Get Deal" at bounding box center [1022, 815] width 59 height 29
